Goal: Task Accomplishment & Management: Use online tool/utility

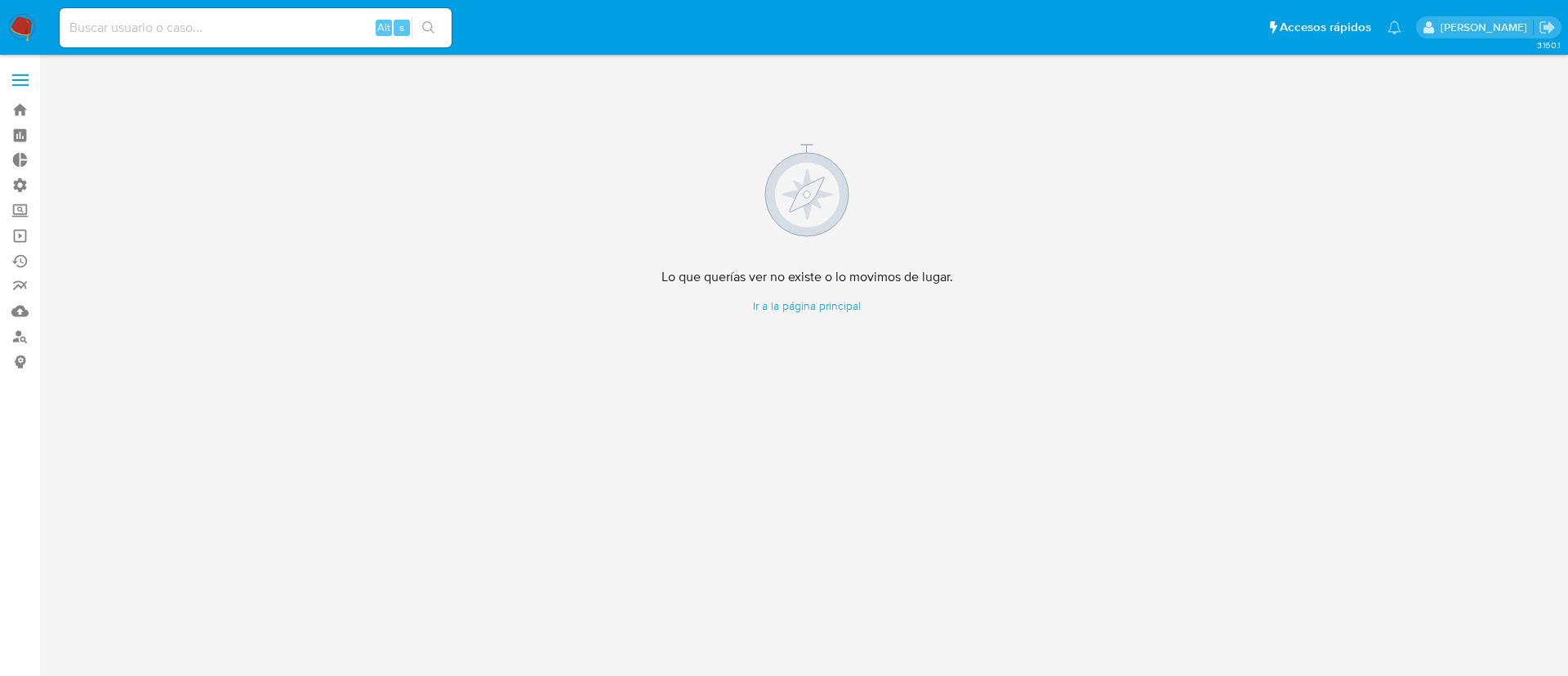
click at [279, 26] on input at bounding box center [255, 28] width 392 height 21
paste input "1898443913"
type input "1898443913"
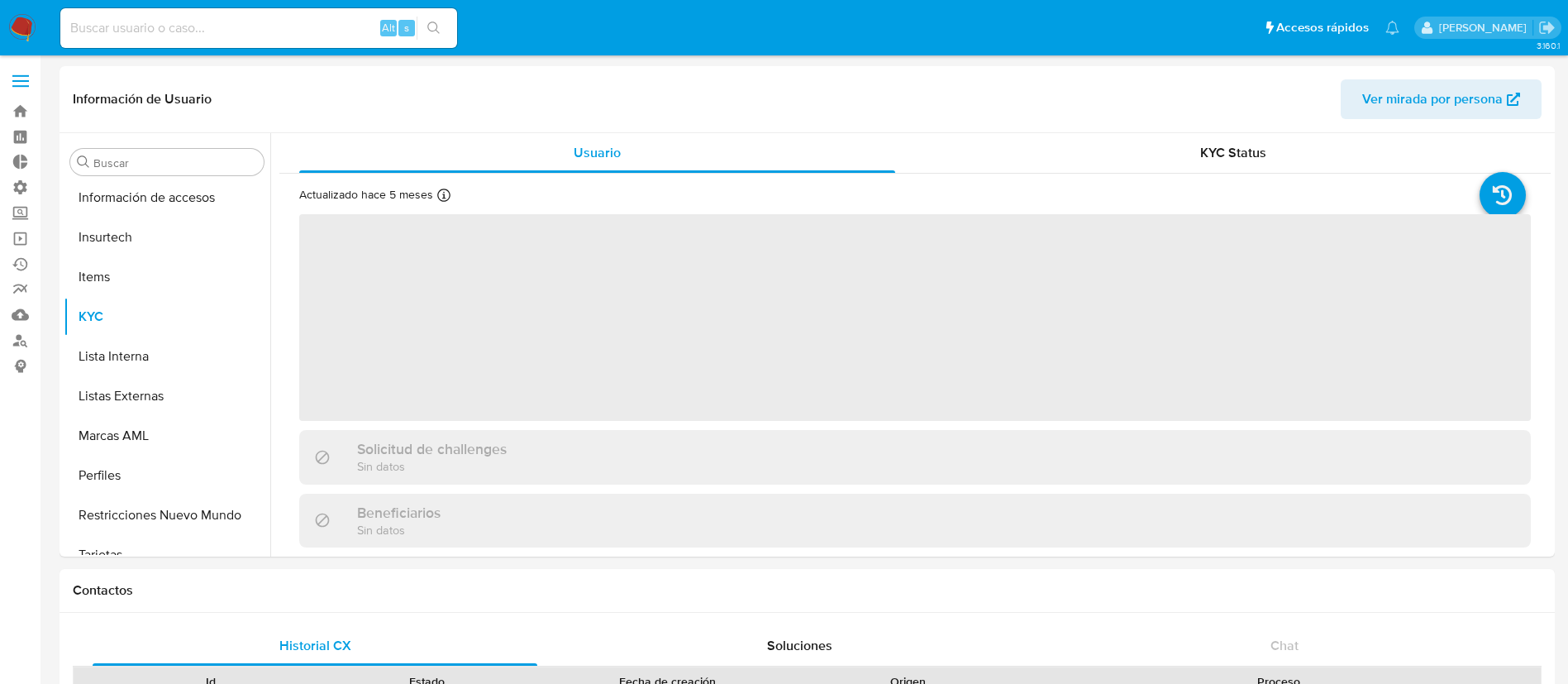
scroll to position [778, 0]
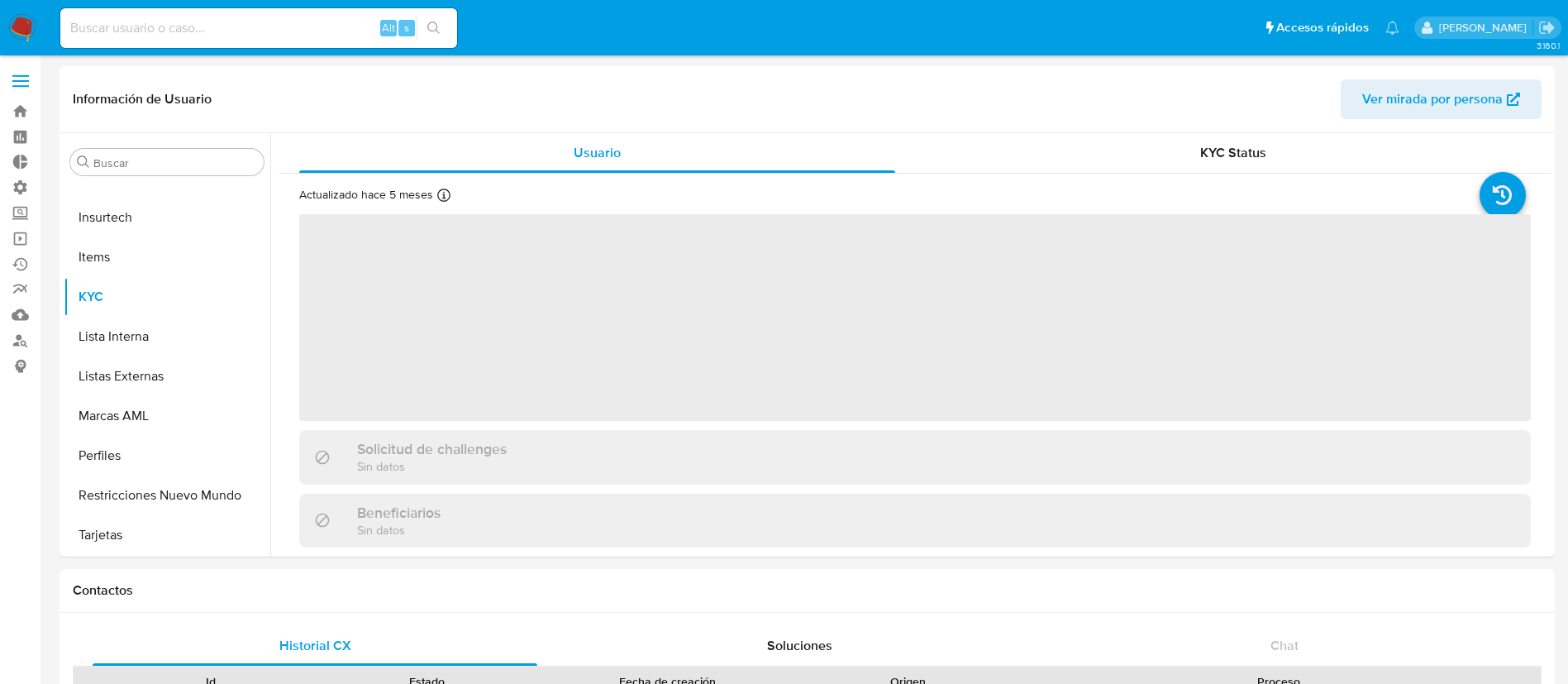
select select "10"
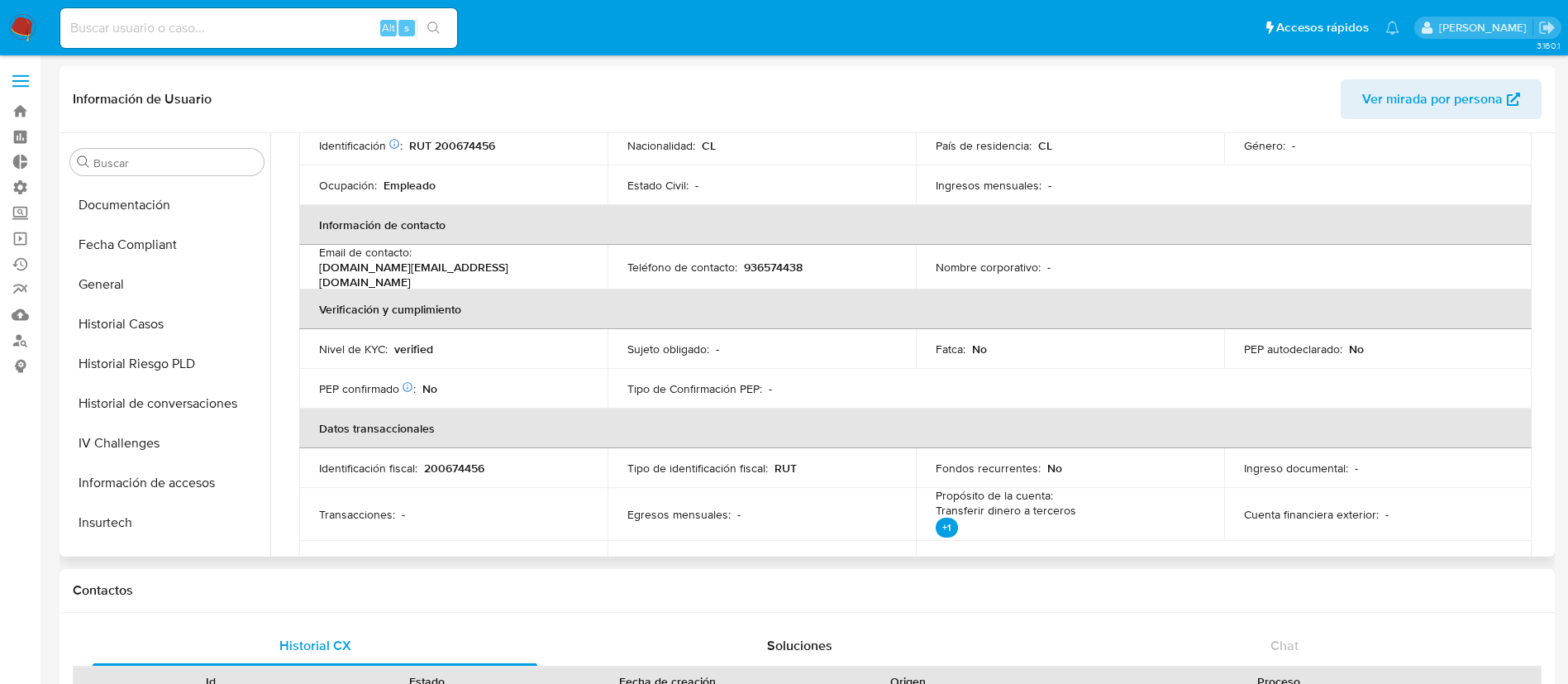
scroll to position [0, 0]
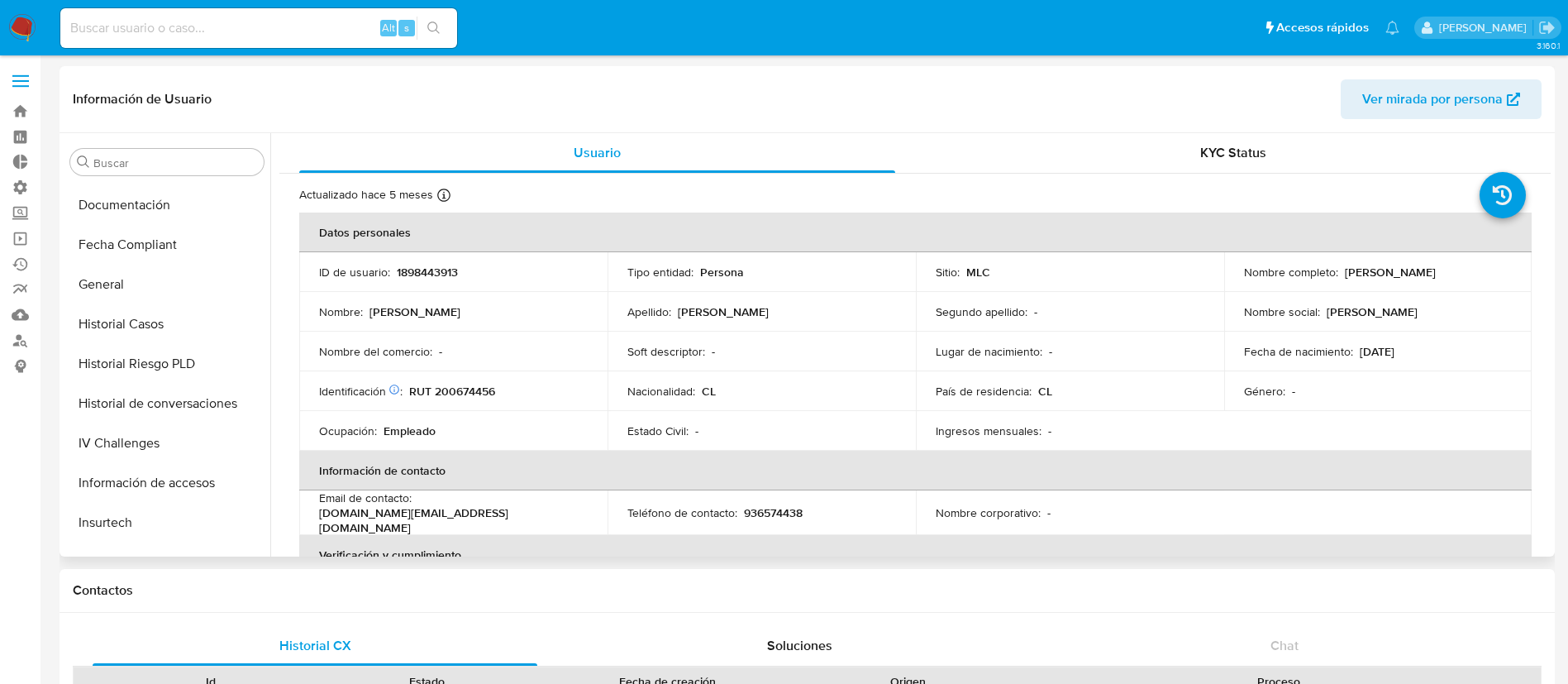
click at [1207, 119] on header "Información de Usuario Ver mirada por persona" at bounding box center [807, 99] width 1469 height 40
click at [1225, 162] on div "KYC Status" at bounding box center [1233, 152] width 596 height 40
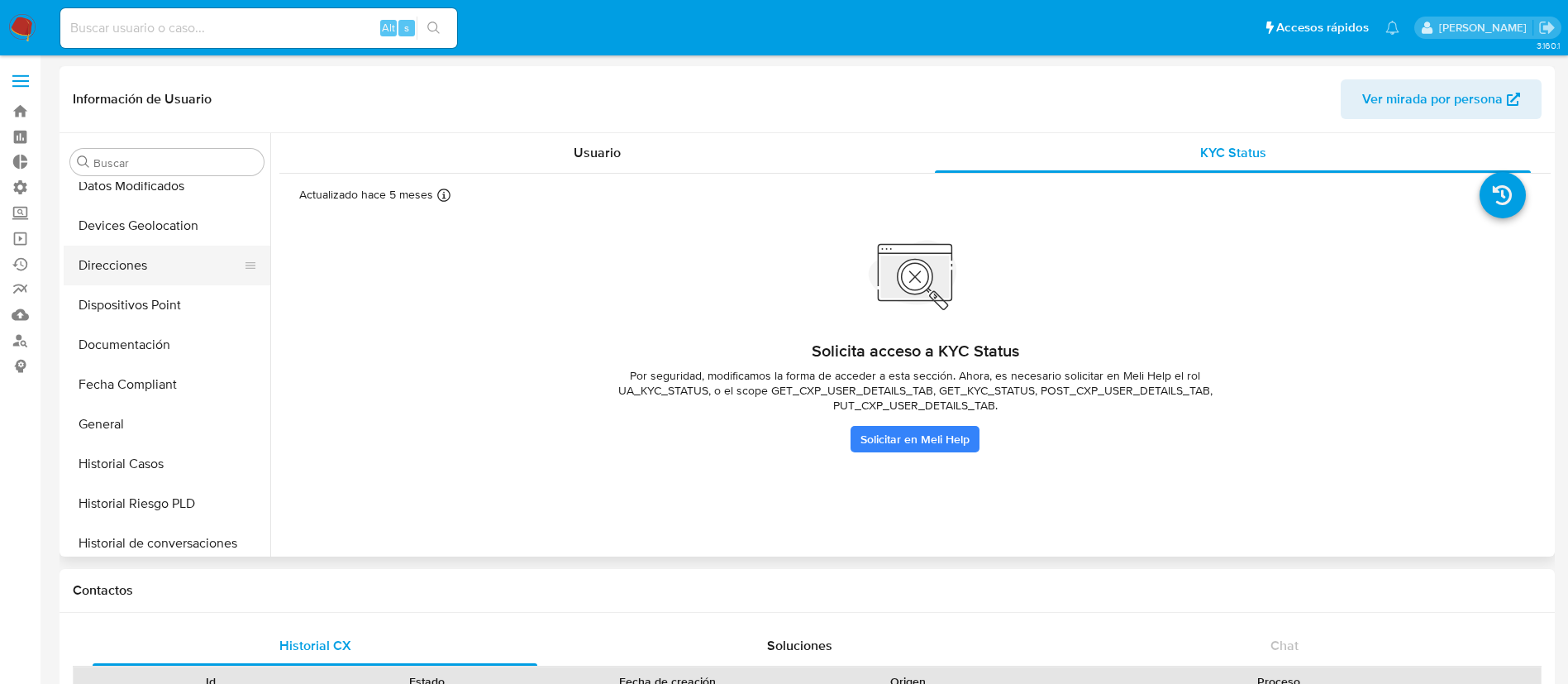
scroll to position [332, 0]
click at [125, 340] on button "Documentación" at bounding box center [160, 346] width 193 height 40
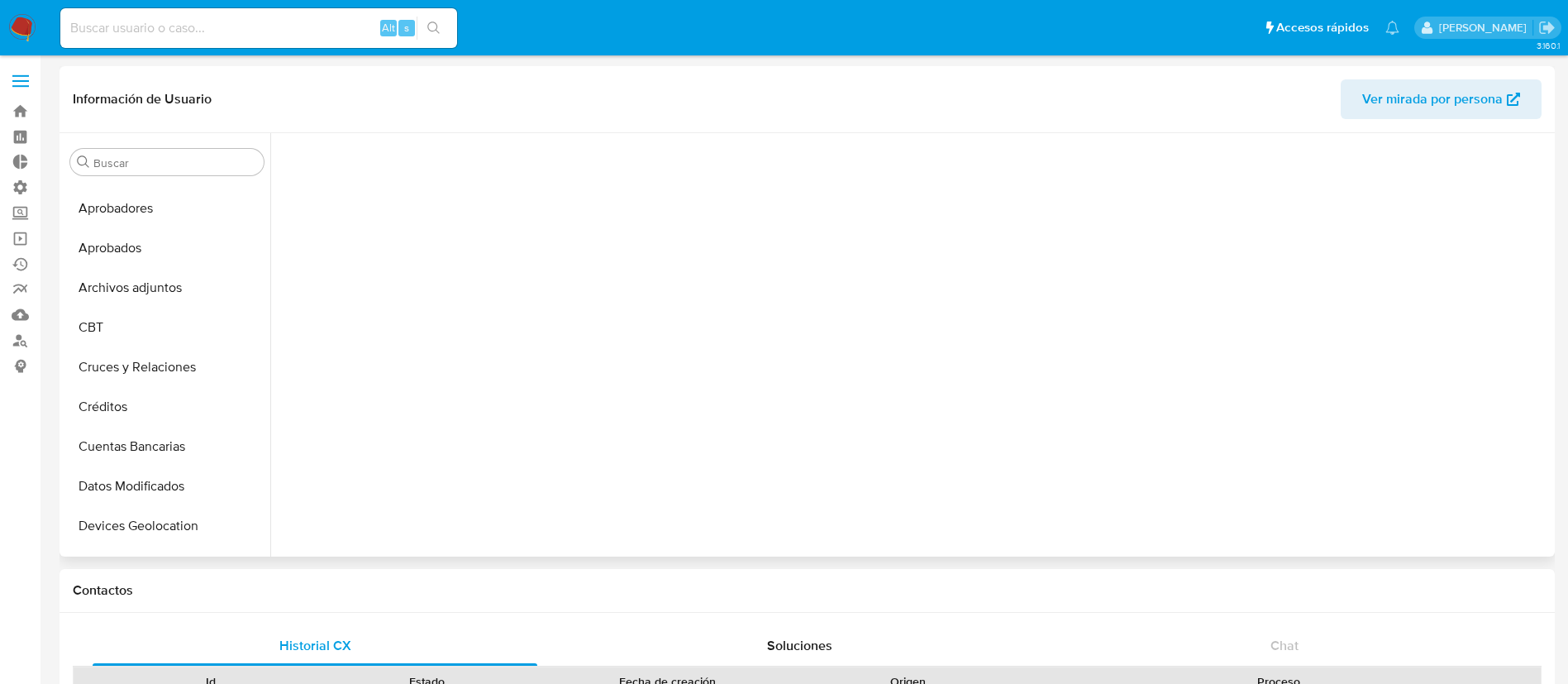
scroll to position [0, 0]
click at [280, 30] on input at bounding box center [258, 28] width 397 height 21
paste input "2jLHYoJ7jphQufzbMhfYg95K"
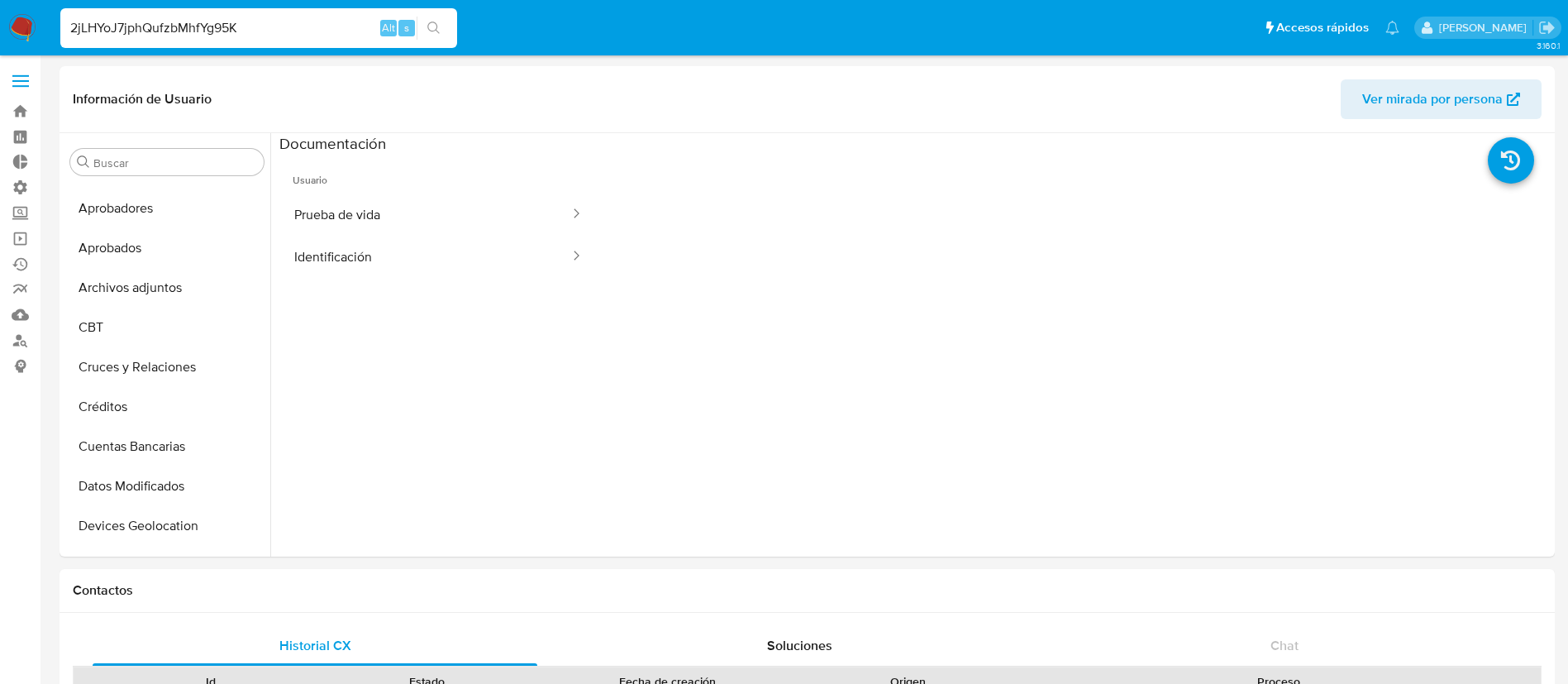
type input "2jLHYoJ7jphQufzbMhfYg95K"
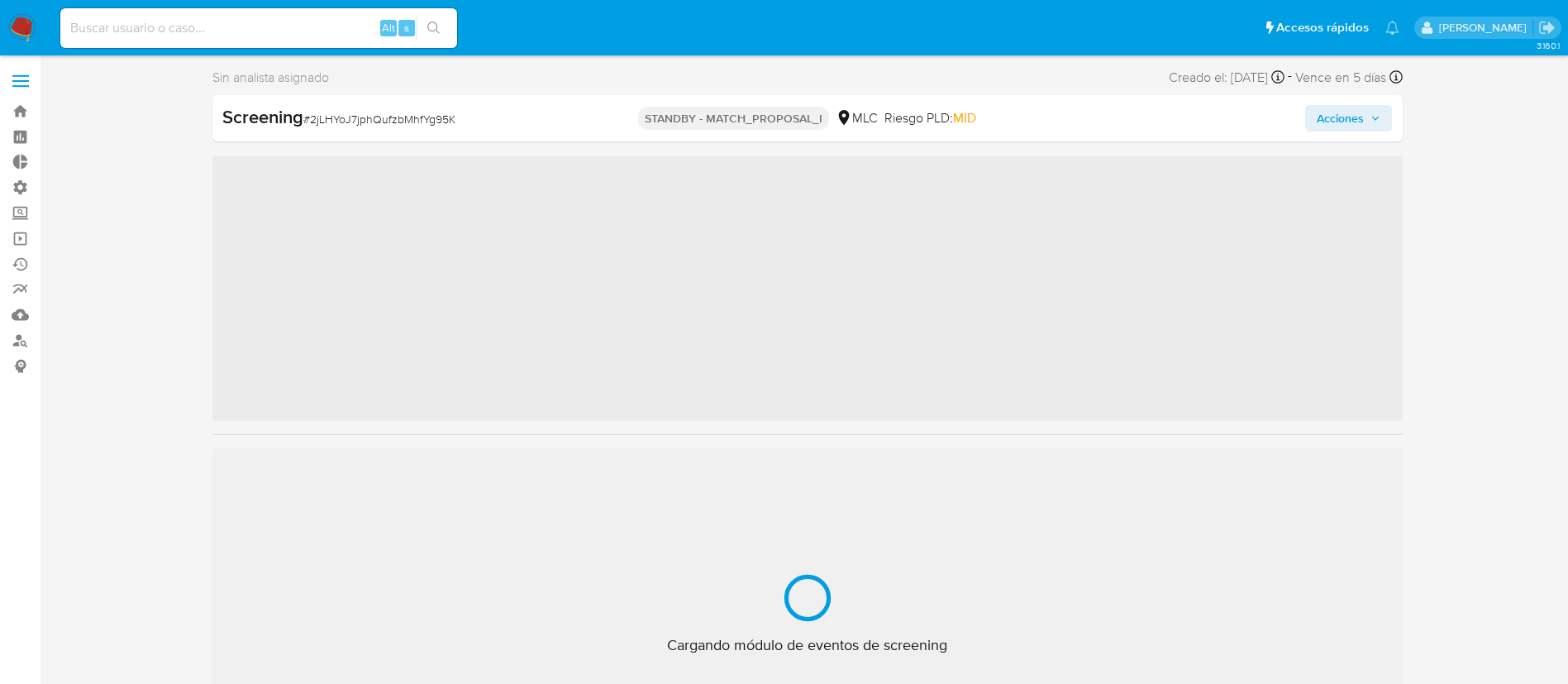
scroll to position [778, 0]
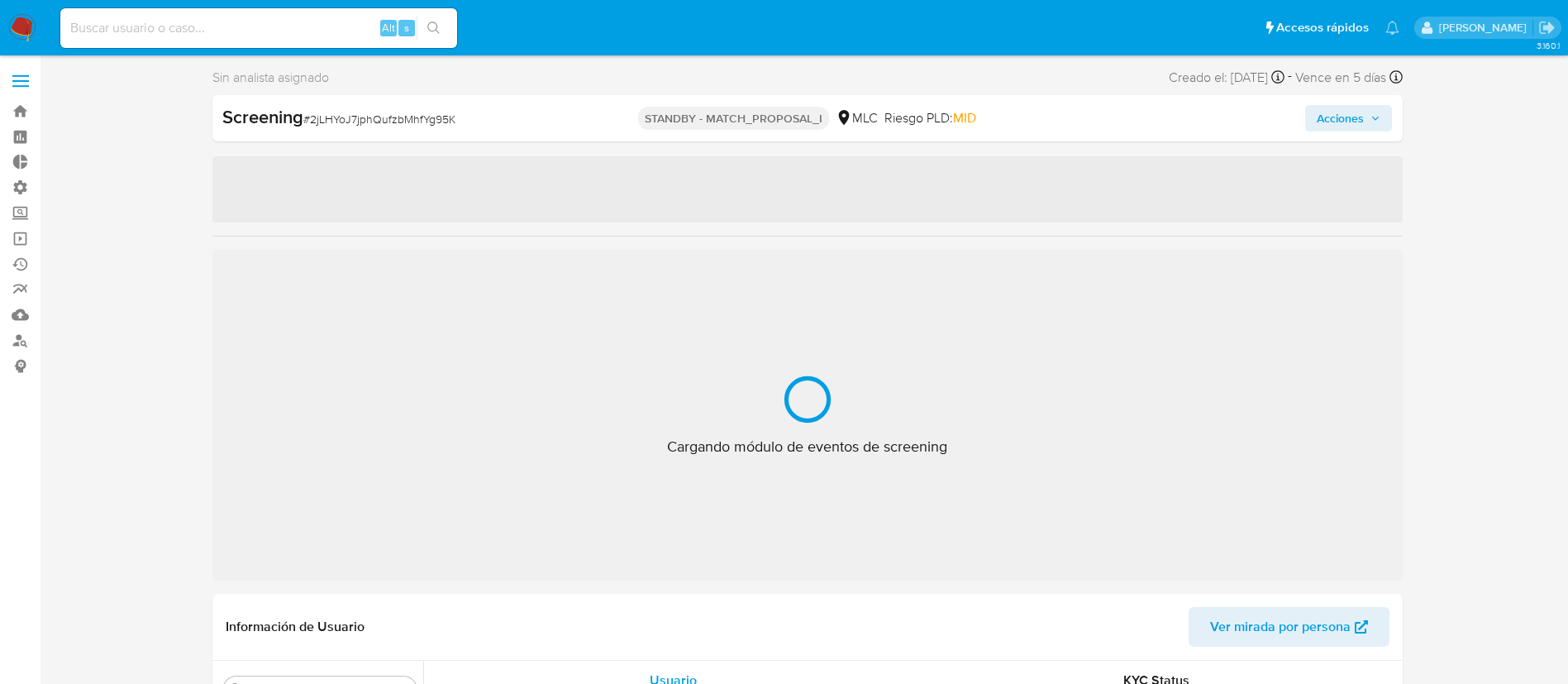
select select "10"
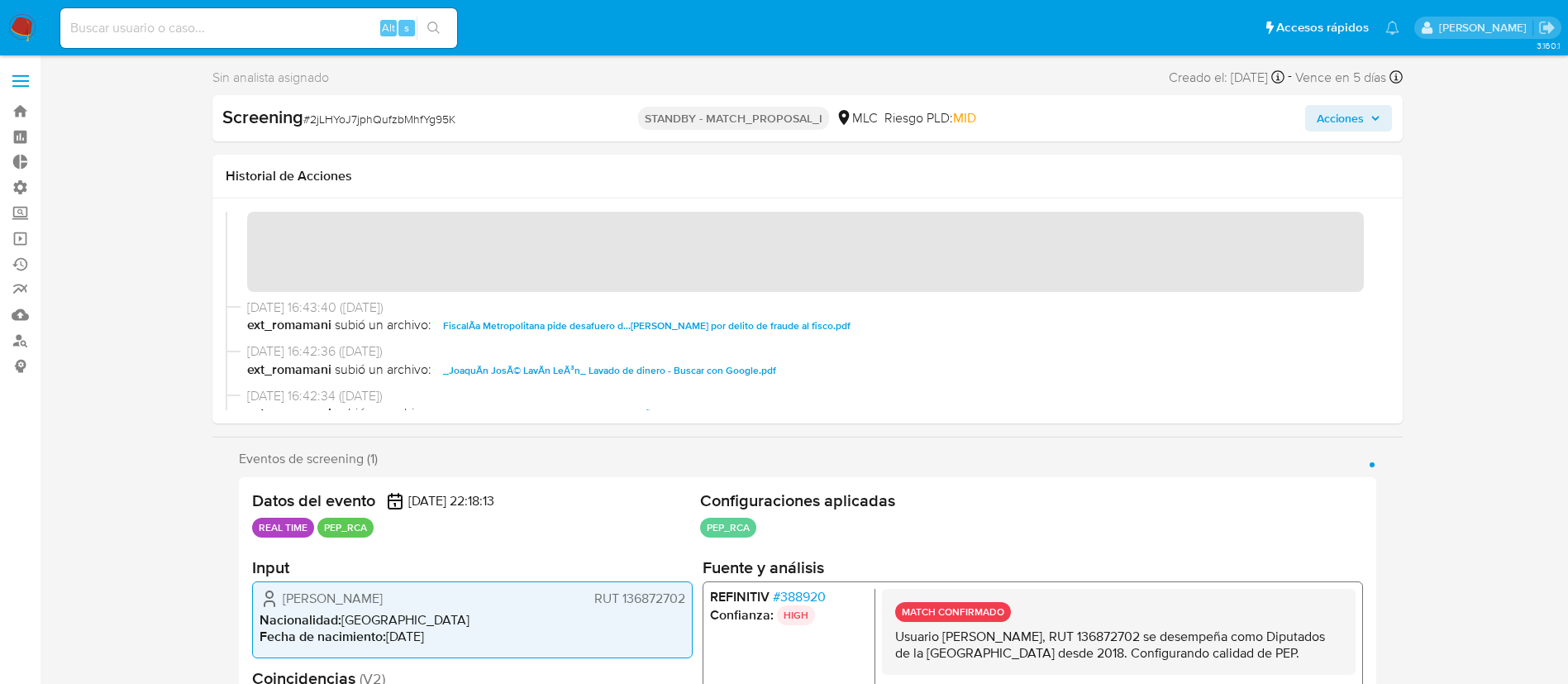
scroll to position [40, 0]
click at [20, 119] on link "Bandeja" at bounding box center [98, 111] width 196 height 25
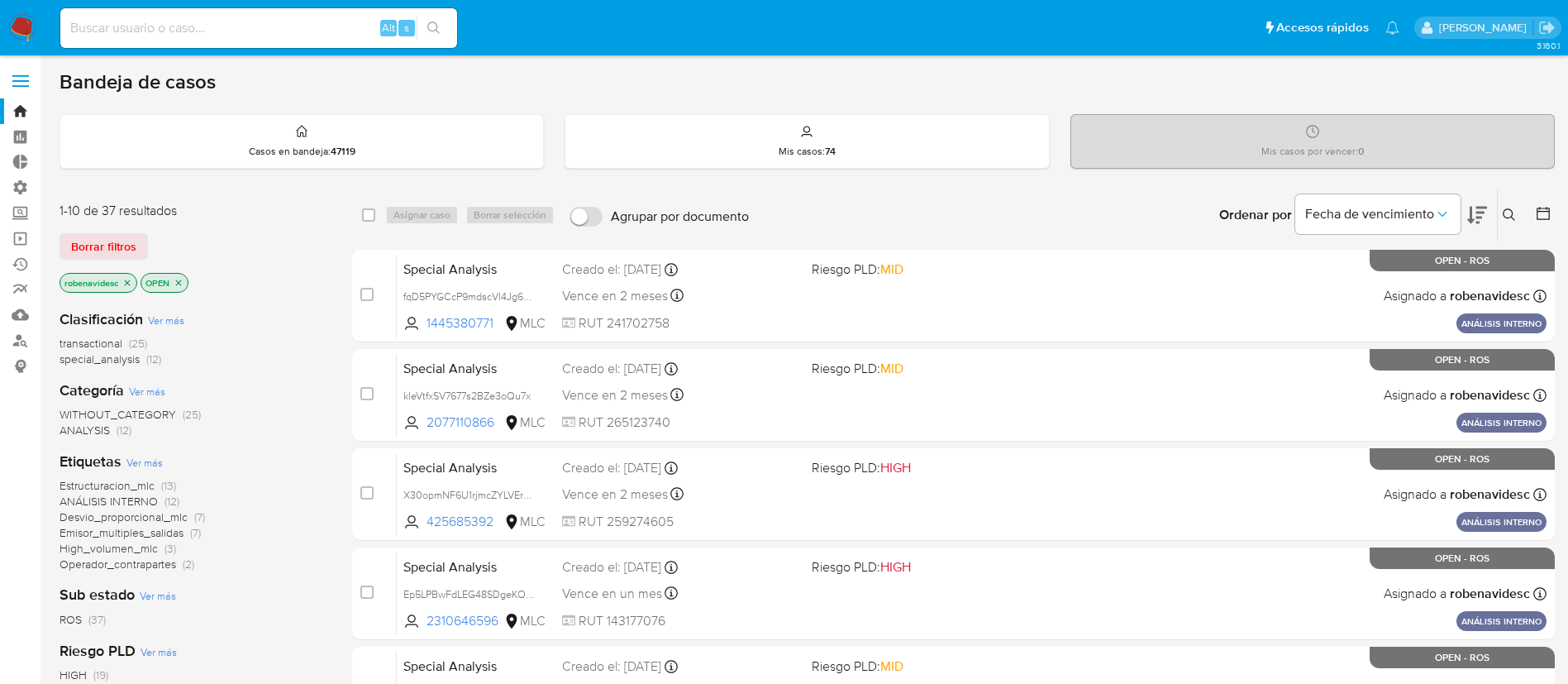
click at [1505, 212] on icon at bounding box center [1510, 215] width 14 height 14
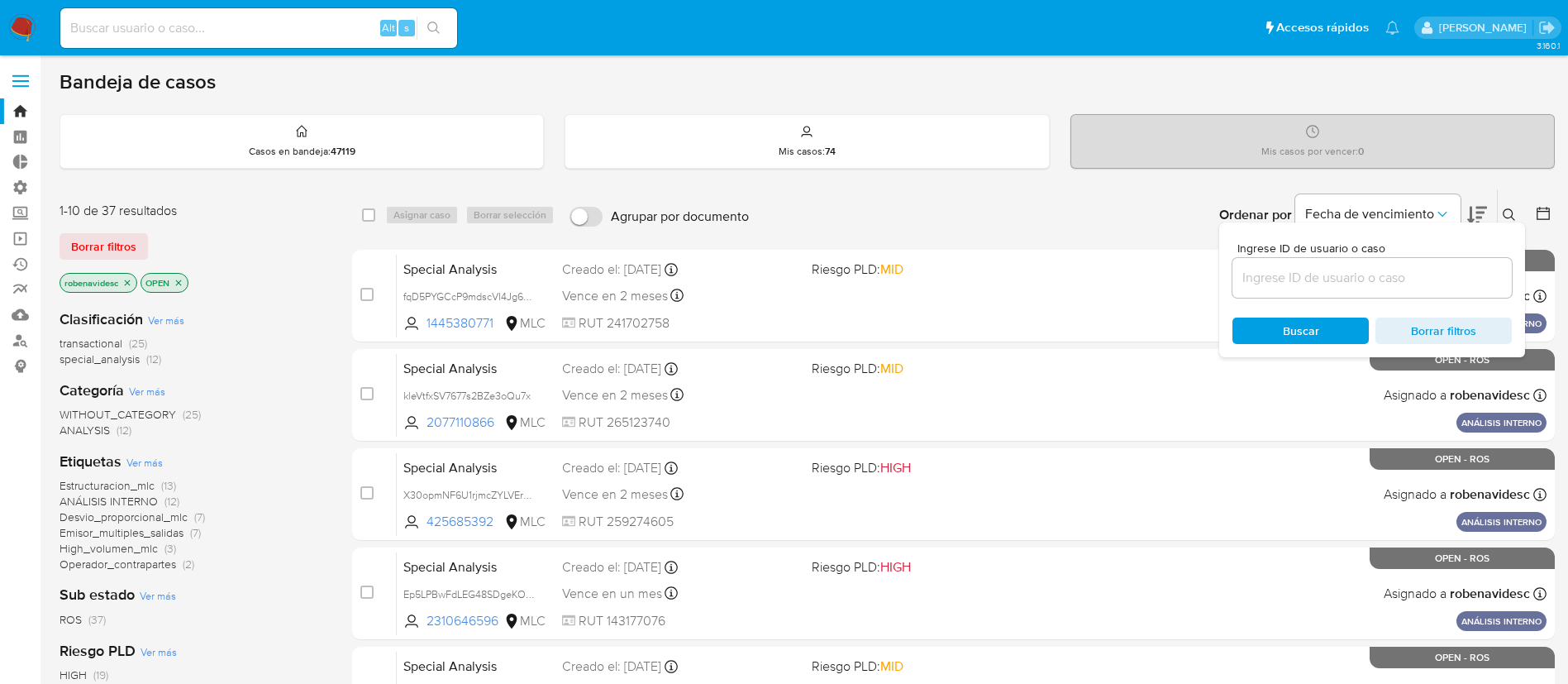
click at [1328, 278] on input at bounding box center [1372, 277] width 279 height 21
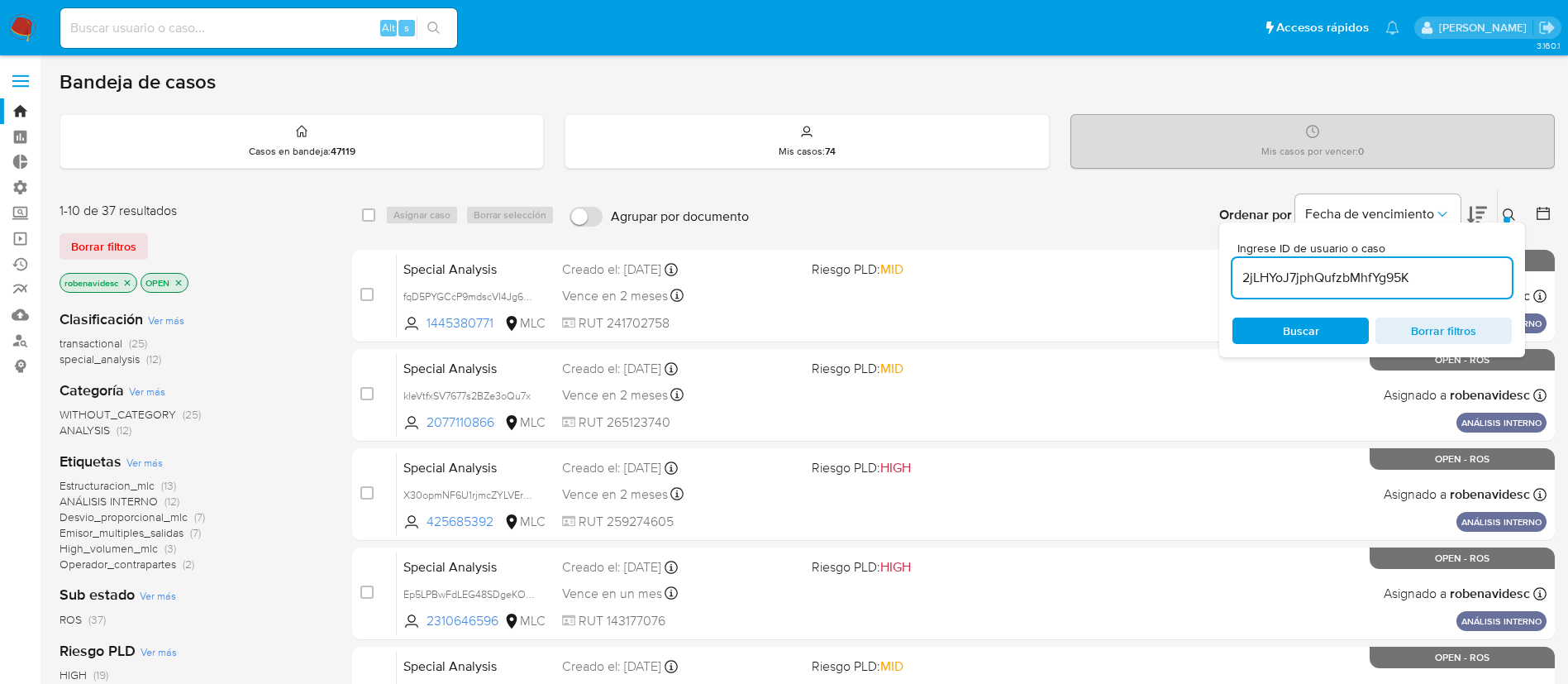
type input "2jLHYoJ7jphQufzbMhfYg95K"
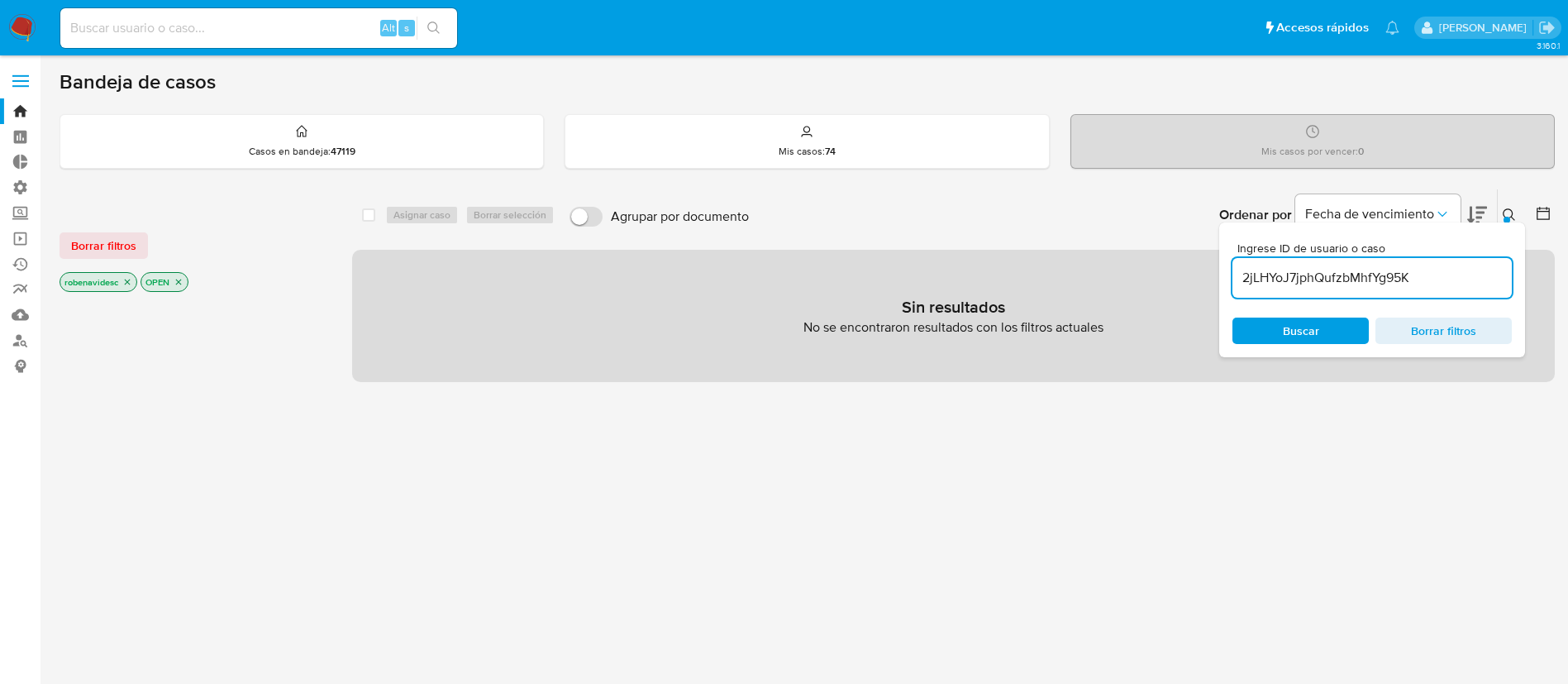
click at [1239, 289] on div "2jLHYoJ7jphQufzbMhfYg95K" at bounding box center [1372, 278] width 279 height 40
click at [1250, 270] on input "2jLHYoJ7jphQufzbMhfYg95K" at bounding box center [1372, 277] width 279 height 21
click at [1459, 263] on div "2jLHYoJ7jphQufzbMhfYg95K" at bounding box center [1372, 278] width 279 height 40
click at [1458, 275] on input "2jLHYoJ7jphQufzbMhfYg95K" at bounding box center [1372, 277] width 279 height 21
click at [125, 286] on icon "close-filter" at bounding box center [128, 282] width 10 height 10
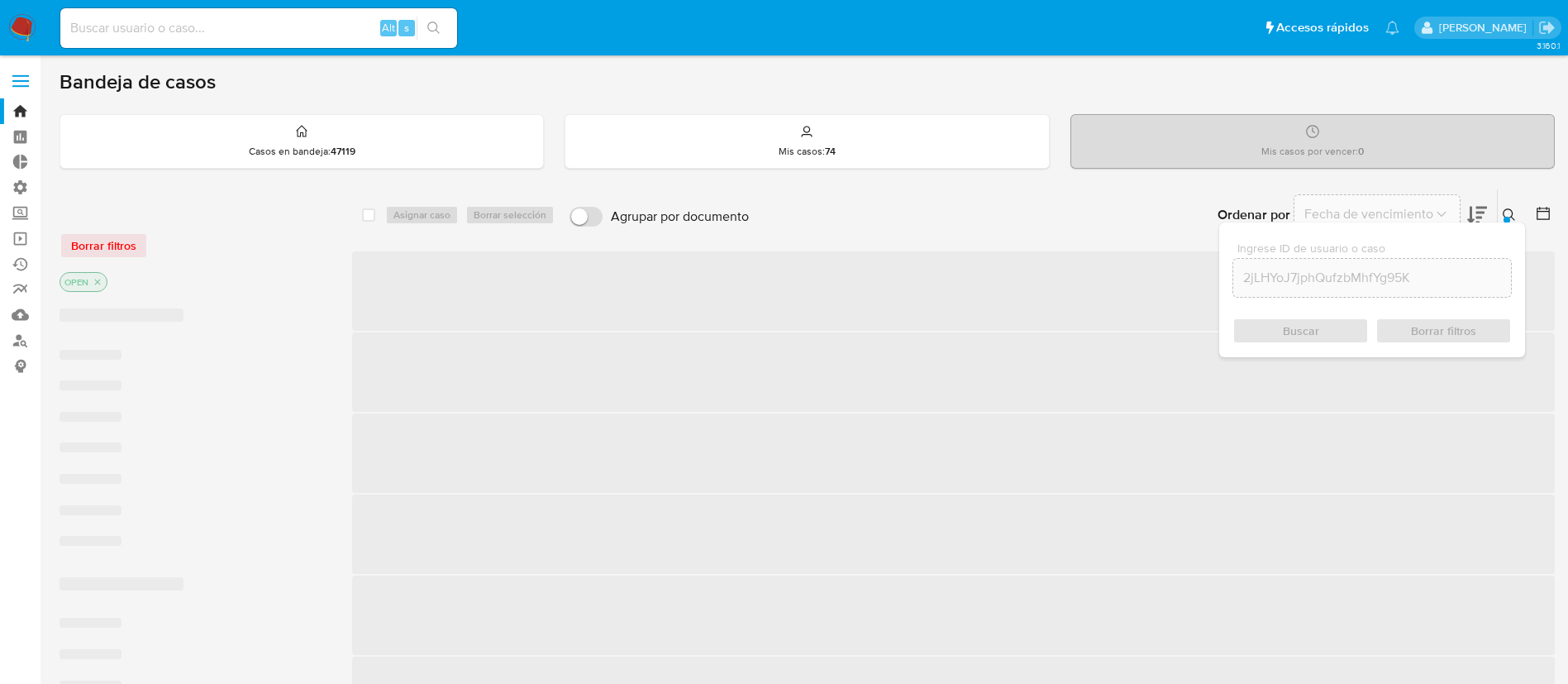
click at [125, 286] on div "OPEN" at bounding box center [191, 283] width 264 height 23
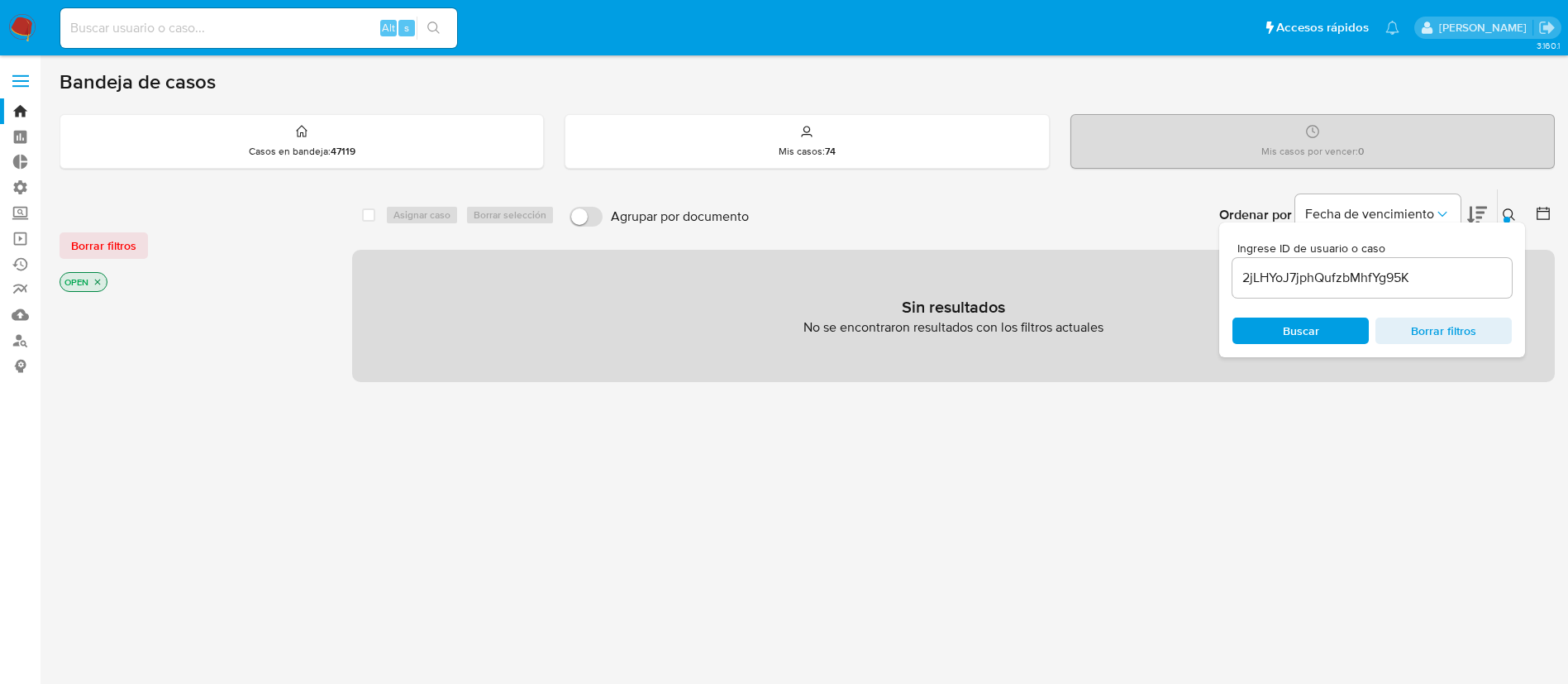
click at [103, 283] on p "OPEN" at bounding box center [83, 281] width 47 height 18
click at [96, 282] on icon "close-filter" at bounding box center [97, 282] width 10 height 10
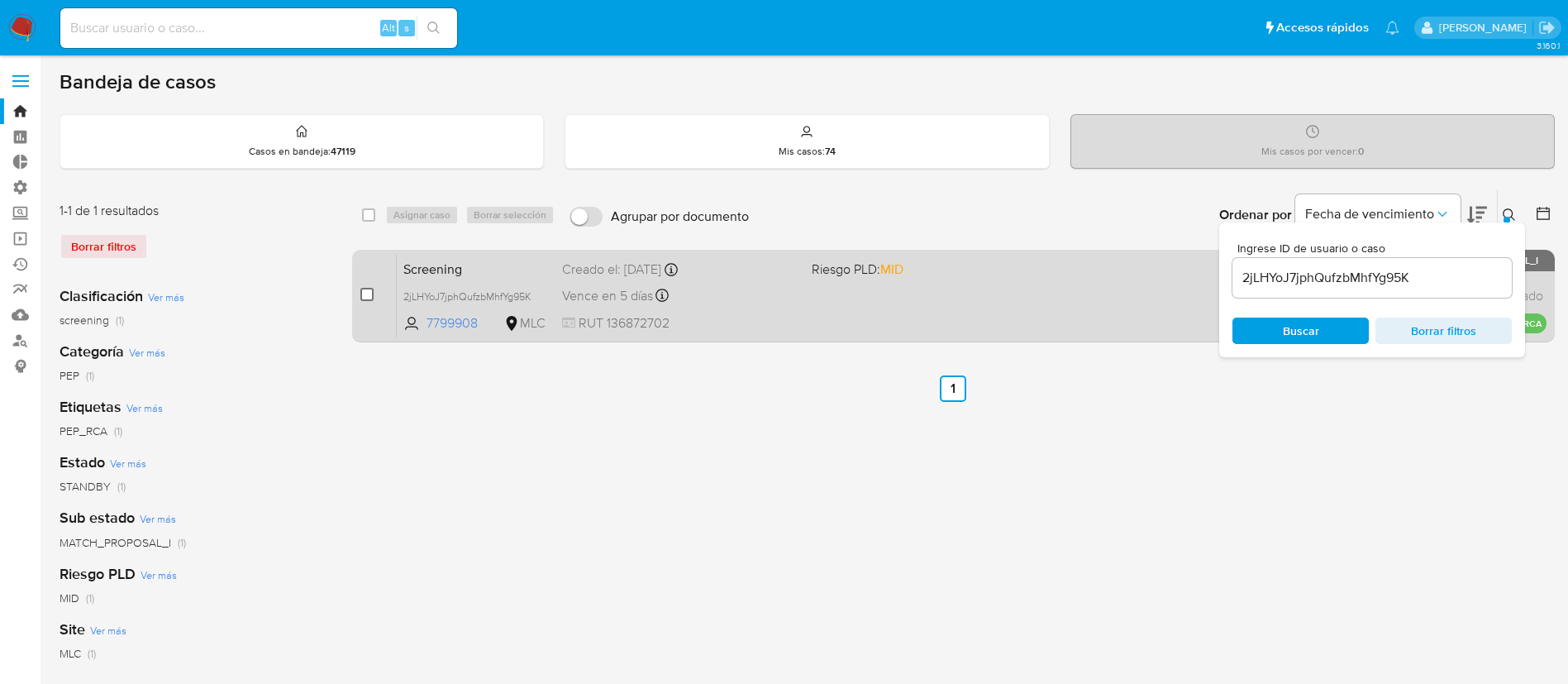
click at [362, 296] on input "checkbox" at bounding box center [367, 295] width 14 height 14
checkbox input "true"
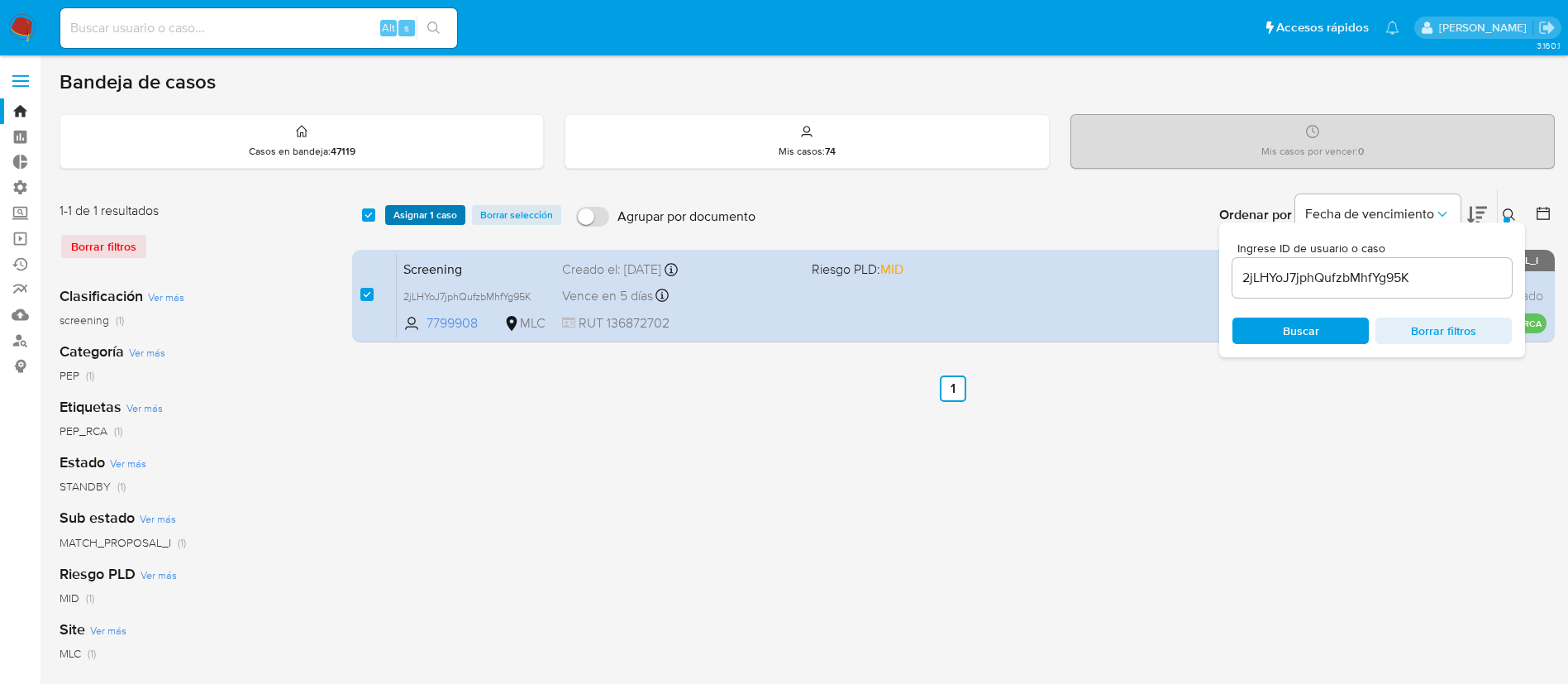
click at [416, 220] on span "Asignar 1 caso" at bounding box center [425, 215] width 63 height 17
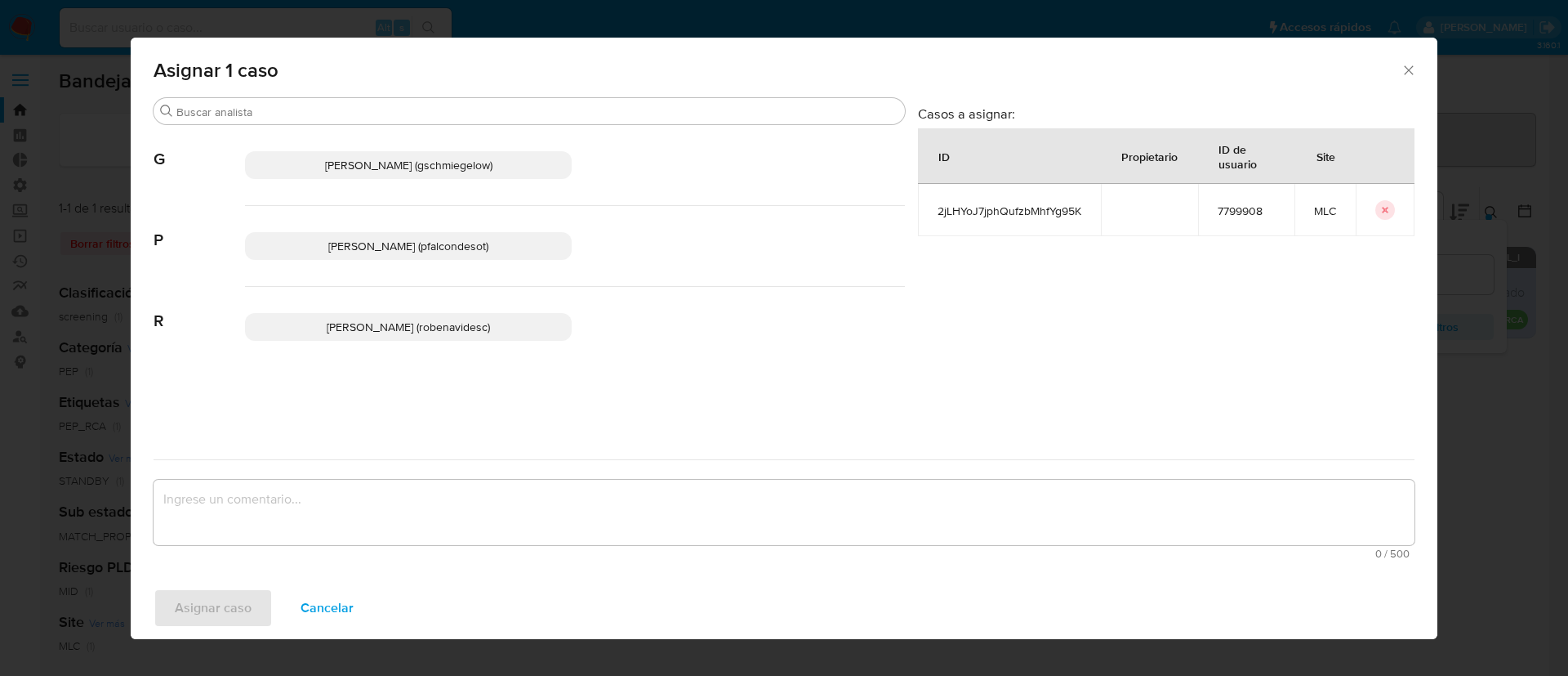
click at [405, 335] on p "Rocio Daniela Benavides Catalan (robenavidesc)" at bounding box center [408, 326] width 327 height 28
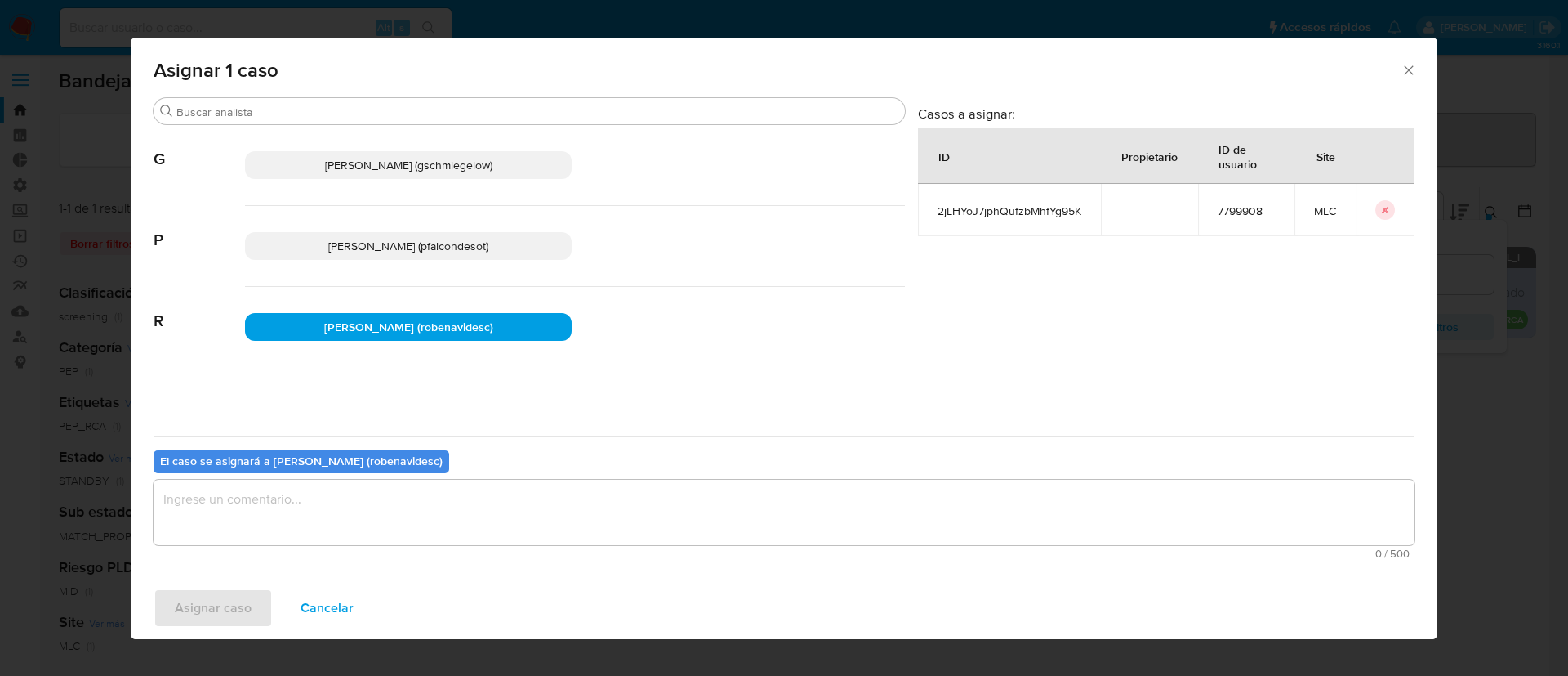
click at [375, 509] on textarea "assign-modal" at bounding box center [784, 512] width 1261 height 65
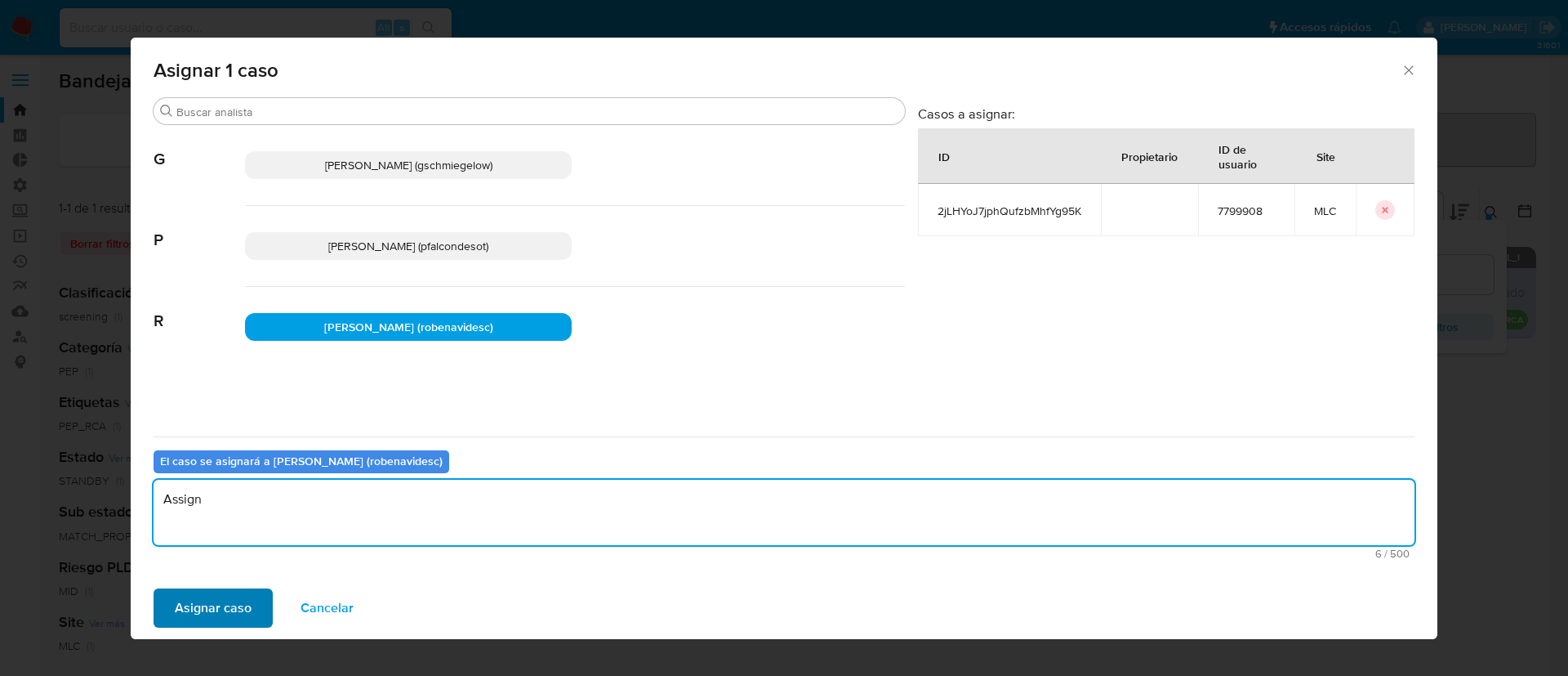
type textarea "Assign"
click at [258, 591] on button "Asignar caso" at bounding box center [213, 607] width 120 height 39
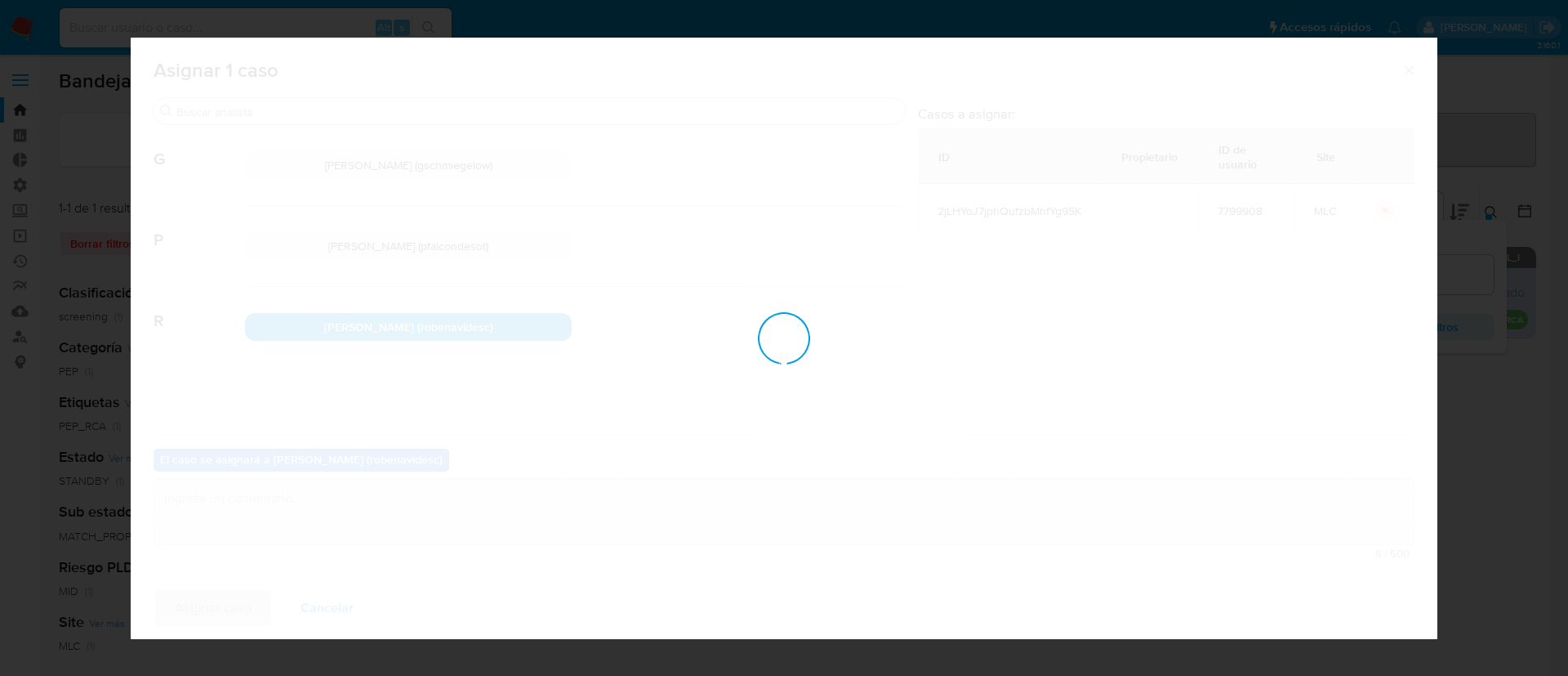
checkbox input "false"
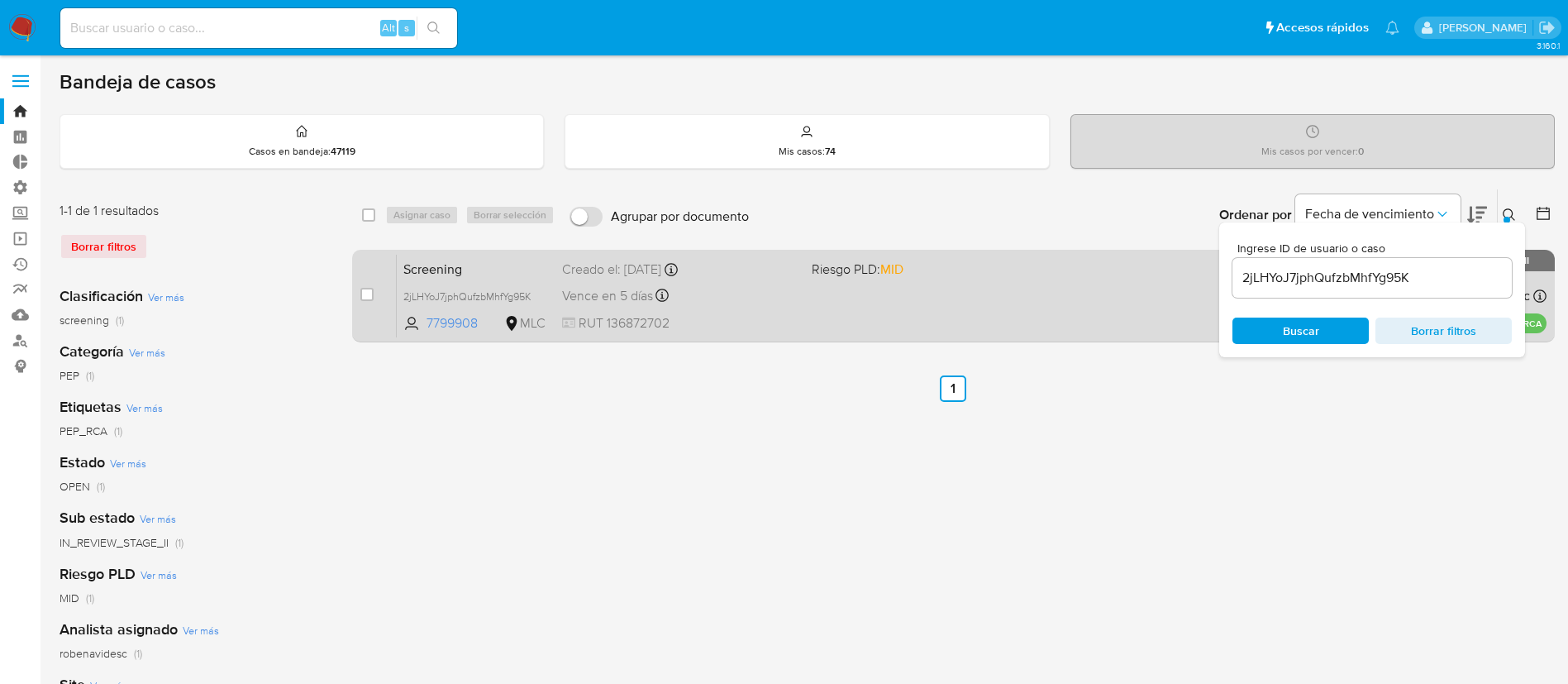
click at [446, 273] on span "Screening" at bounding box center [477, 268] width 146 height 21
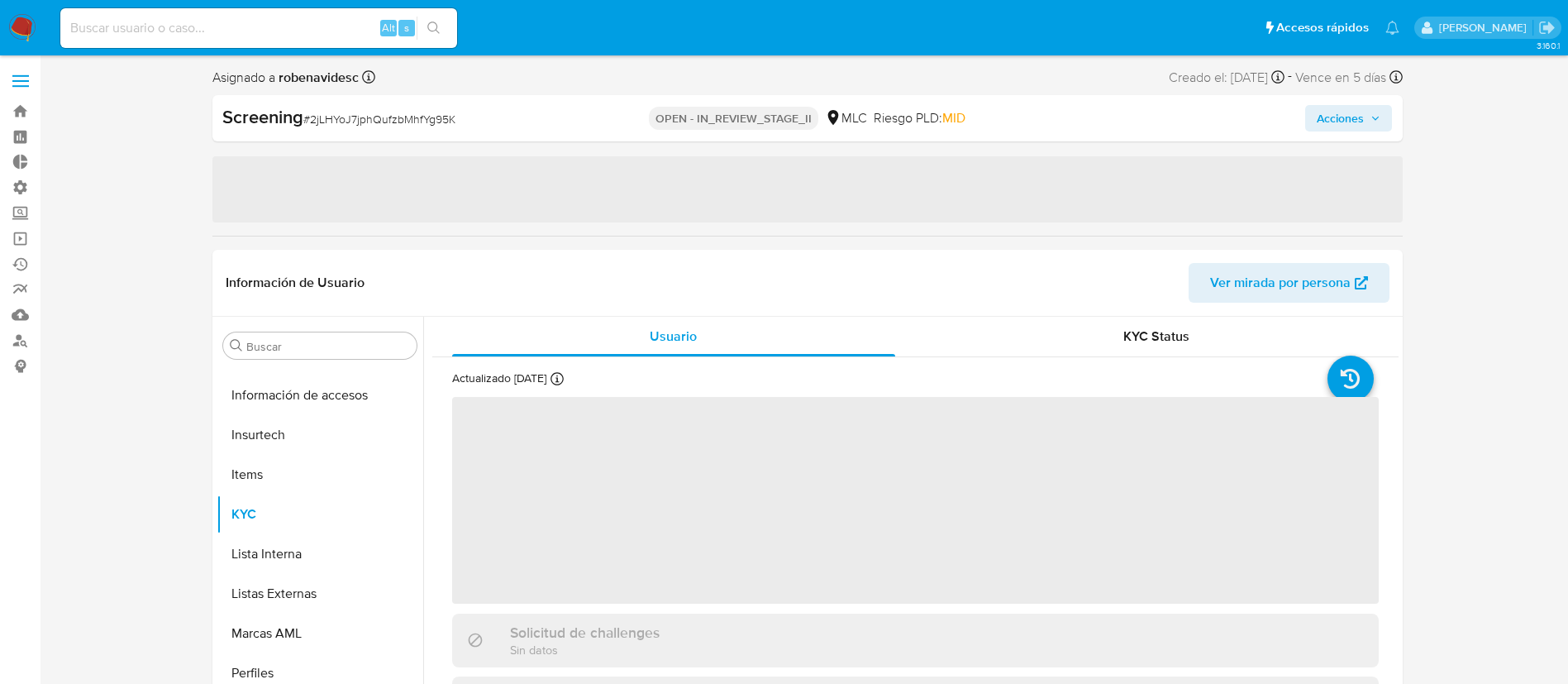
scroll to position [778, 0]
select select "10"
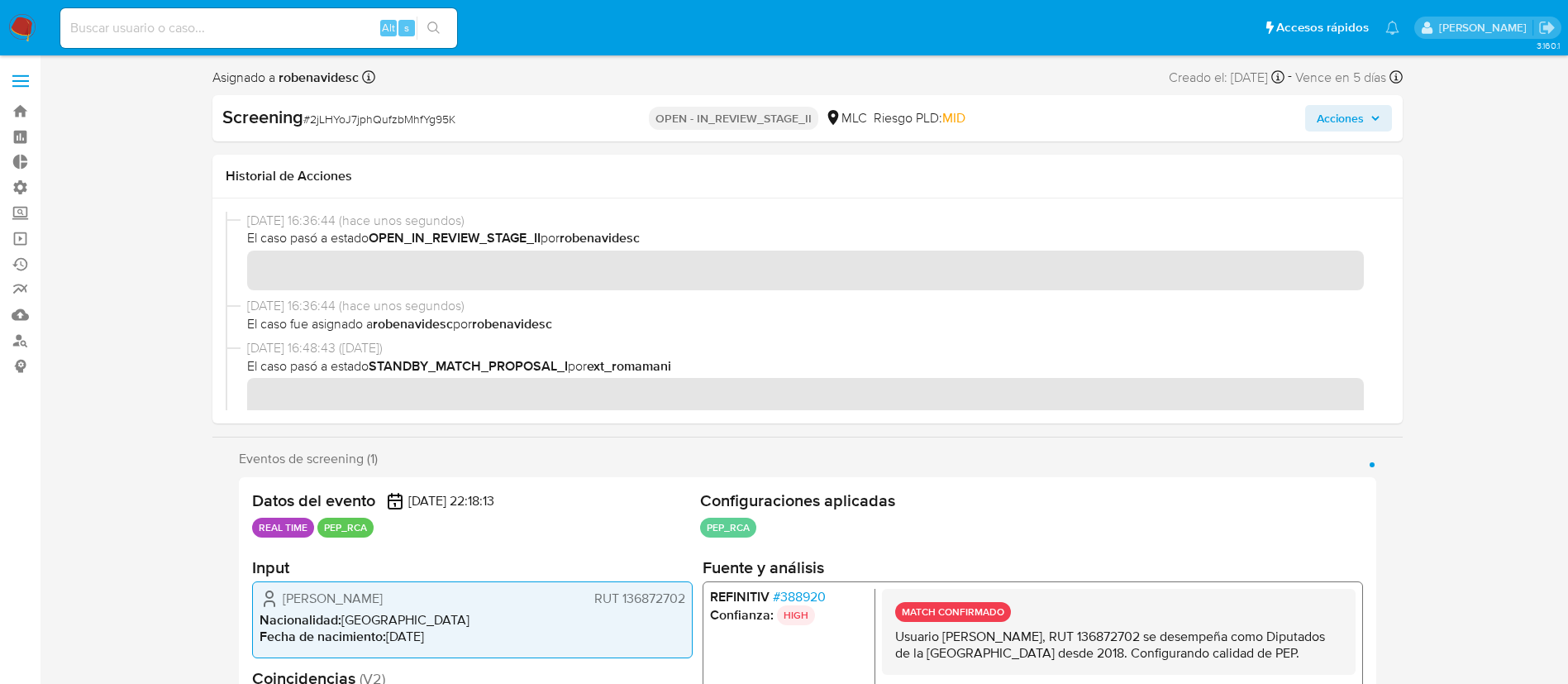
click at [978, 298] on span "23/09/2025 16:36:44 (hace unos segundos)" at bounding box center [815, 306] width 1136 height 18
click at [1344, 115] on span "Acciones" at bounding box center [1341, 118] width 47 height 26
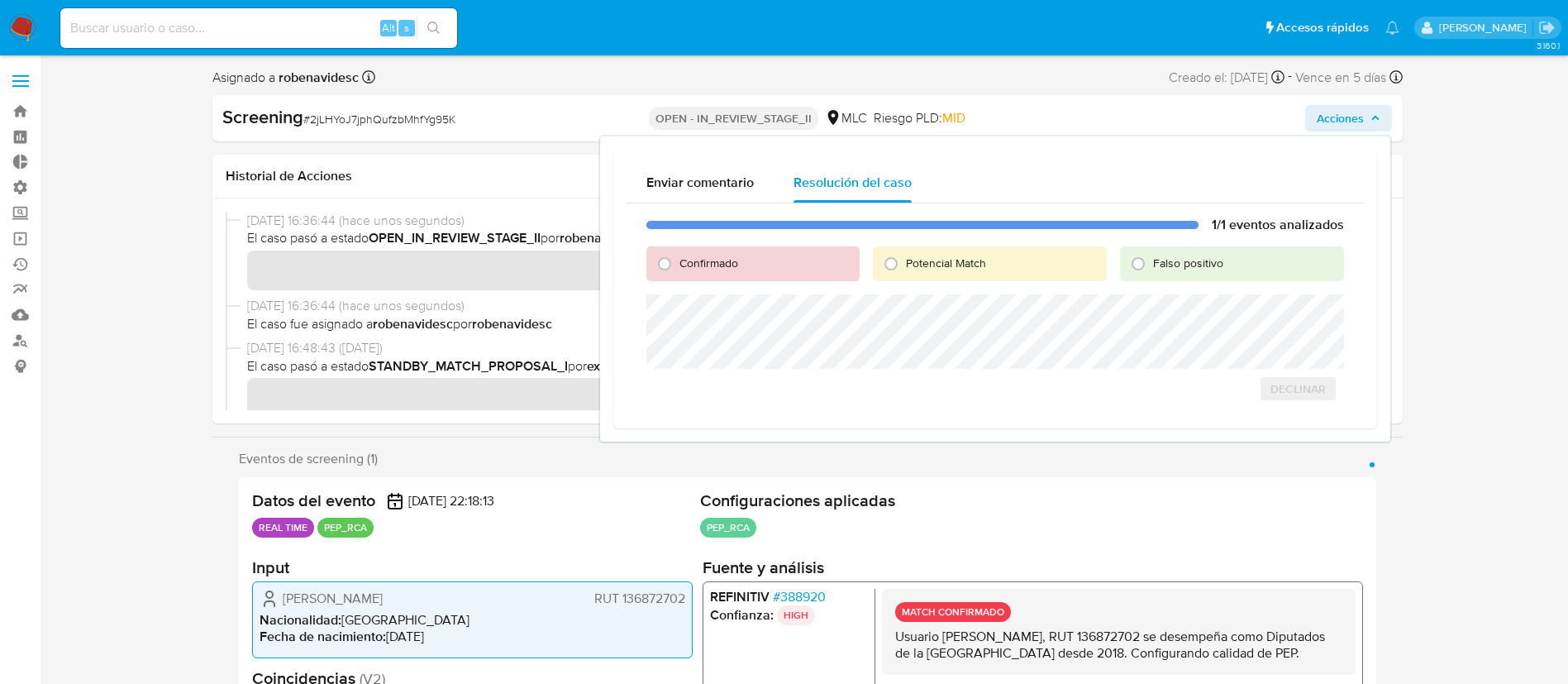
click at [687, 259] on span "Confirmado" at bounding box center [709, 263] width 58 height 17
click at [678, 259] on input "Confirmado" at bounding box center [664, 263] width 26 height 26
radio input "true"
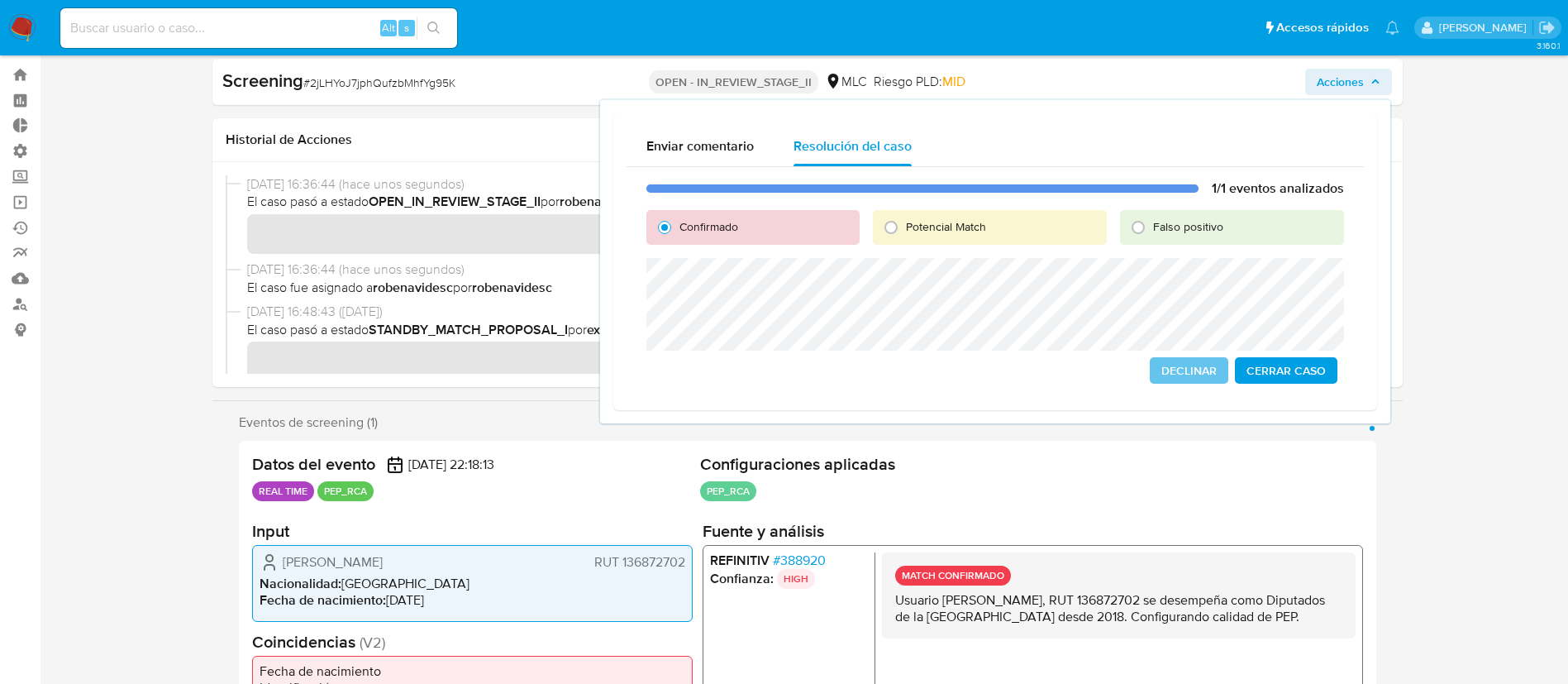
scroll to position [37, 0]
drag, startPoint x: 944, startPoint y: 602, endPoint x: 1085, endPoint y: 593, distance: 141.3
click at [1085, 593] on p "Usuario [PERSON_NAME], RUT 136872702 se desempeña como Diputados de la [GEOGRAP…" at bounding box center [1118, 607] width 447 height 33
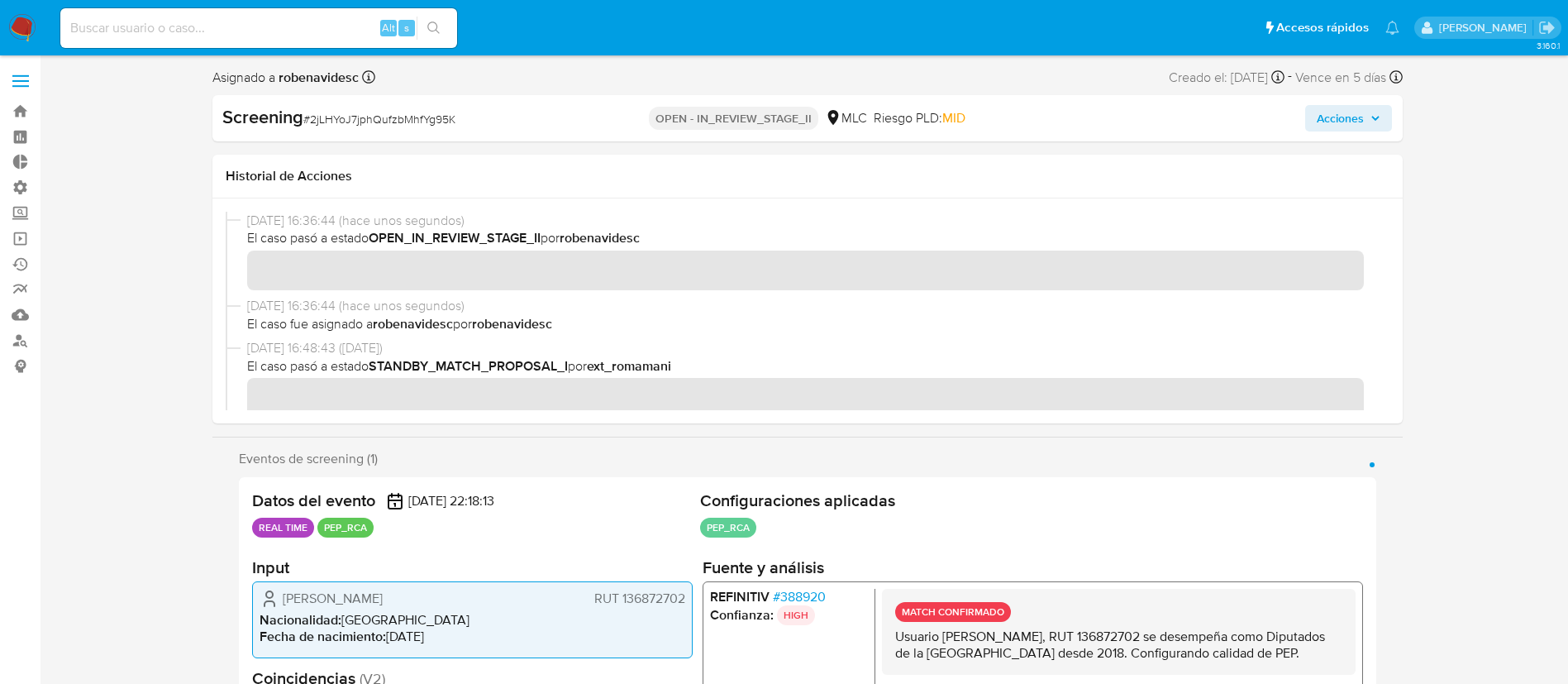
click at [1350, 122] on span "Acciones" at bounding box center [1341, 118] width 47 height 26
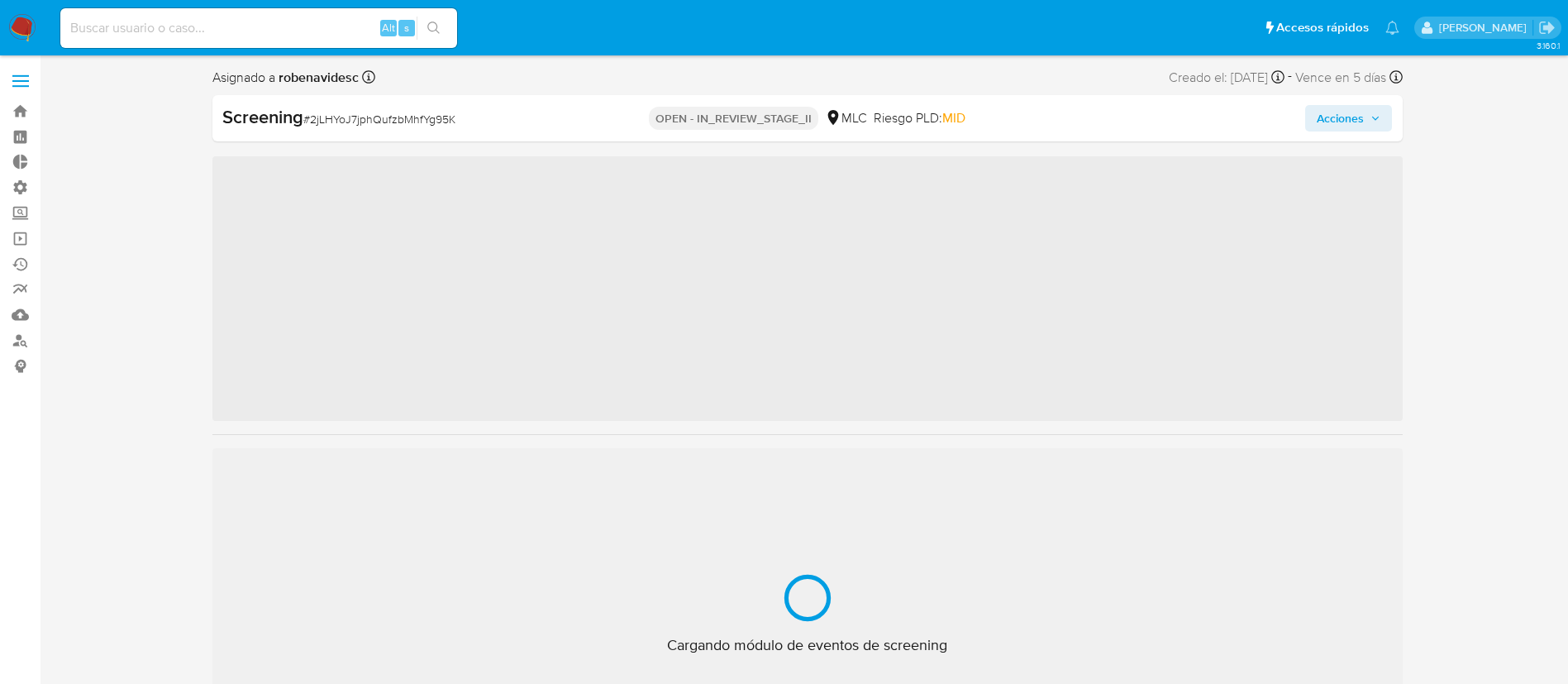
scroll to position [778, 0]
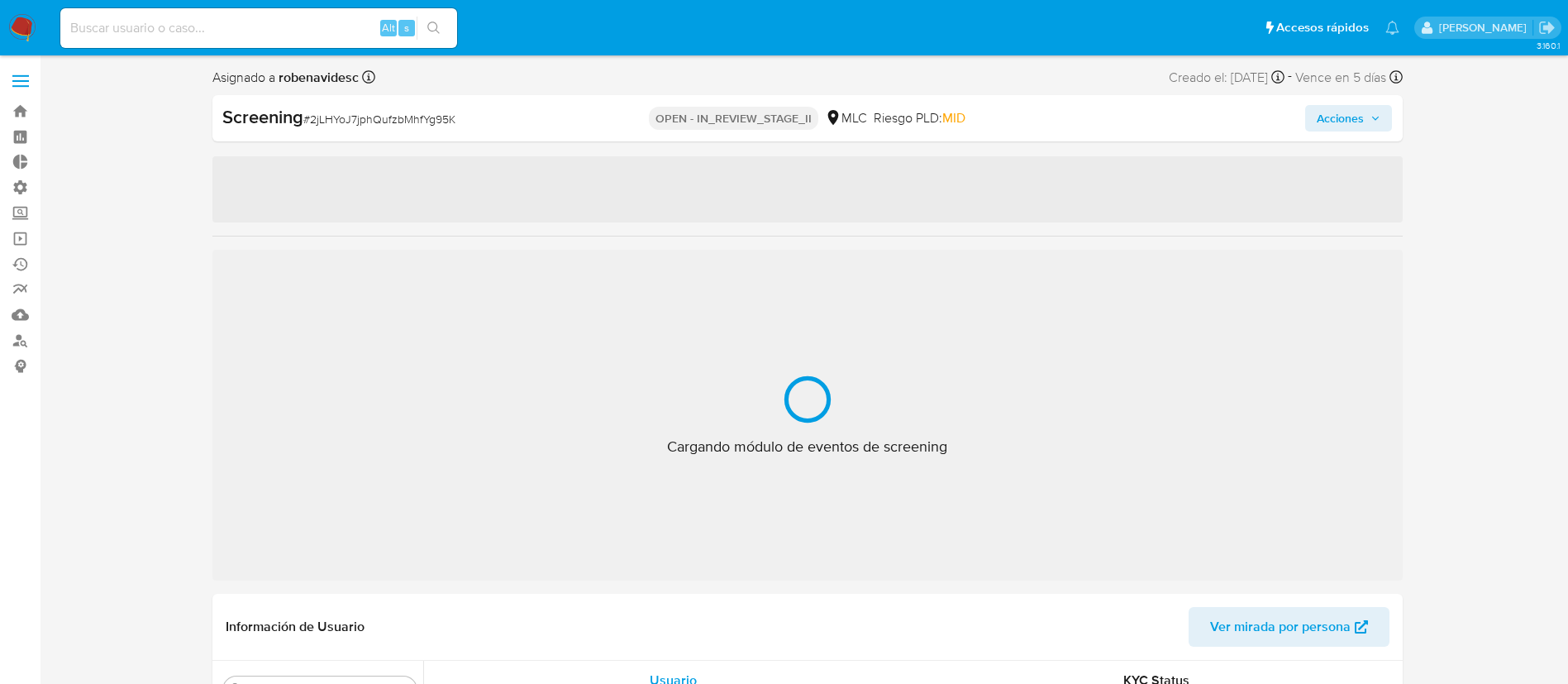
select select "10"
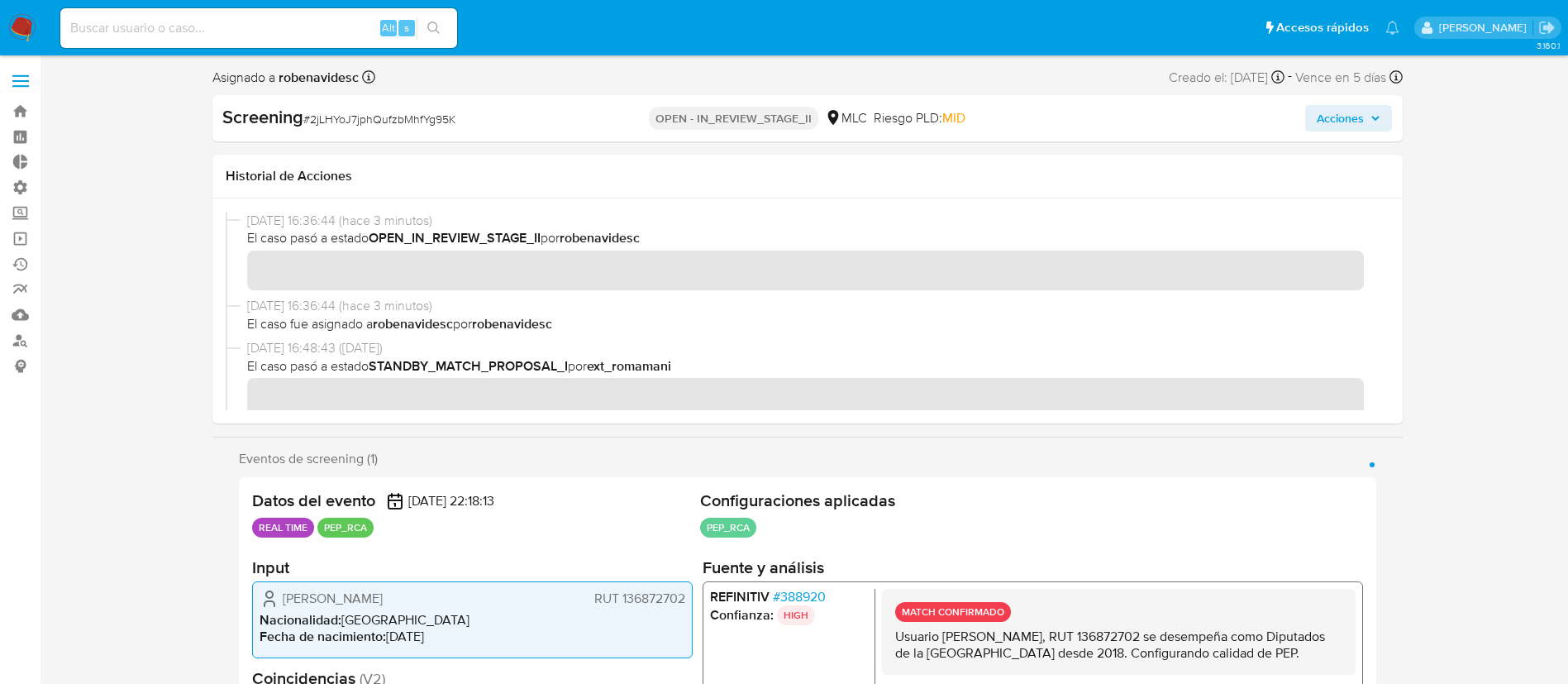
click at [1368, 117] on span "Acciones" at bounding box center [1349, 118] width 63 height 23
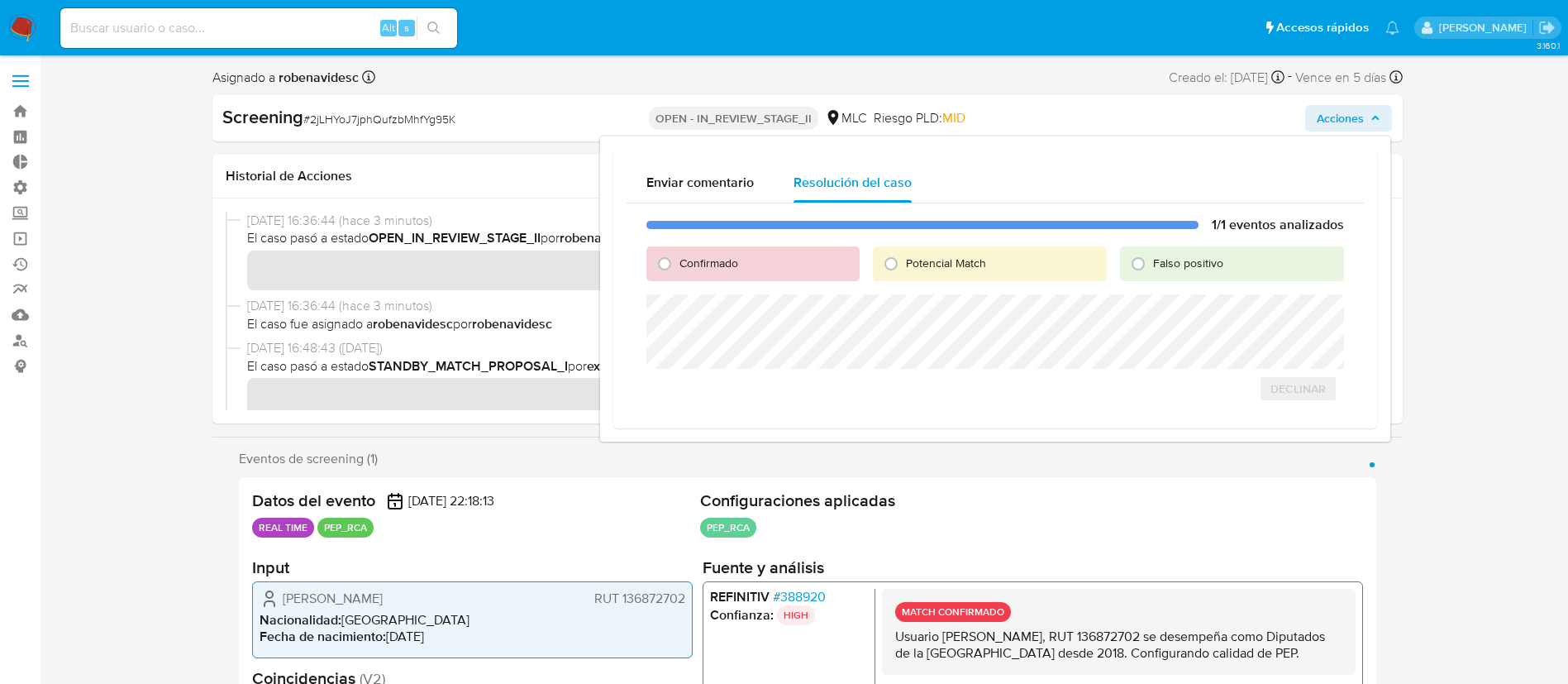
click at [687, 273] on div "Confirmado" at bounding box center [753, 263] width 213 height 35
click at [681, 269] on span "Confirmado" at bounding box center [709, 263] width 58 height 17
click at [678, 269] on input "Confirmado" at bounding box center [664, 263] width 26 height 26
radio input "true"
click at [1268, 411] on span "Cerrar Caso" at bounding box center [1287, 406] width 80 height 23
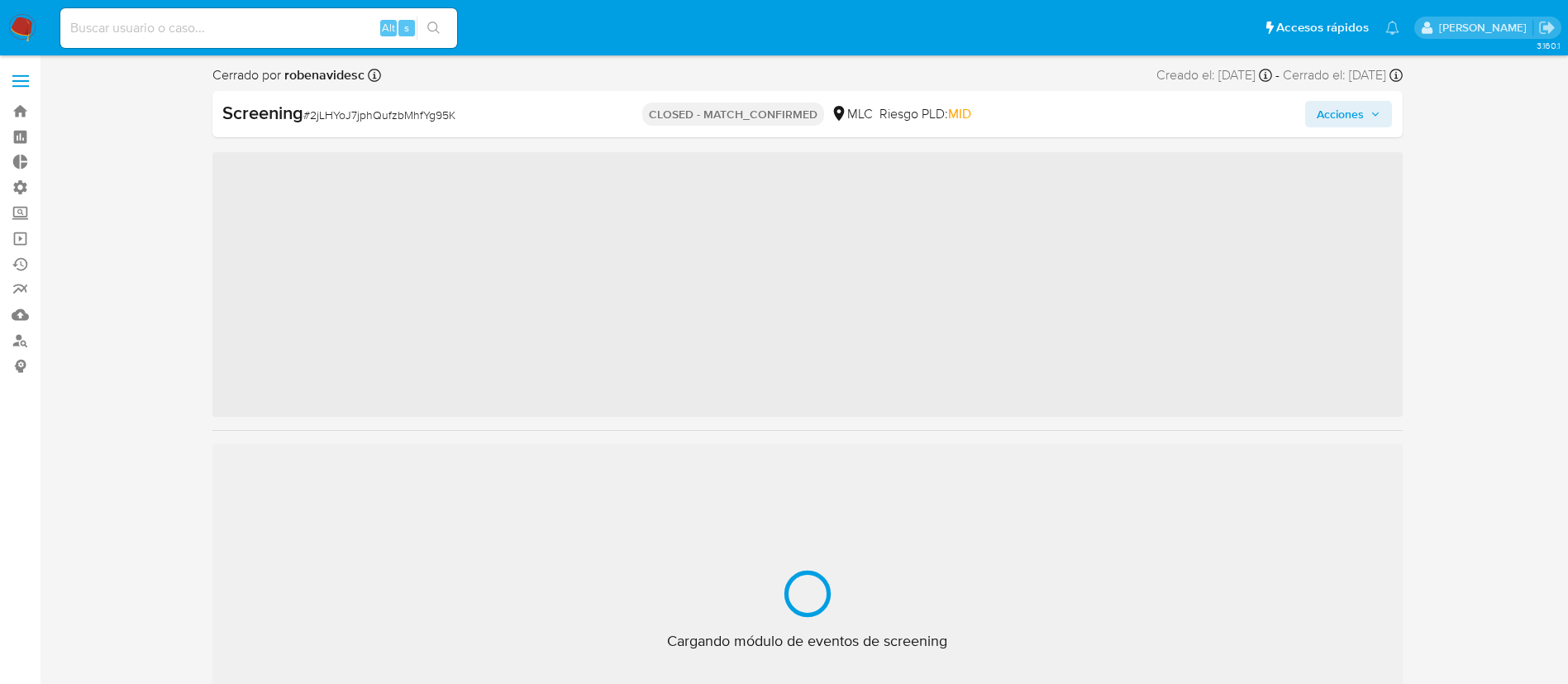
scroll to position [778, 0]
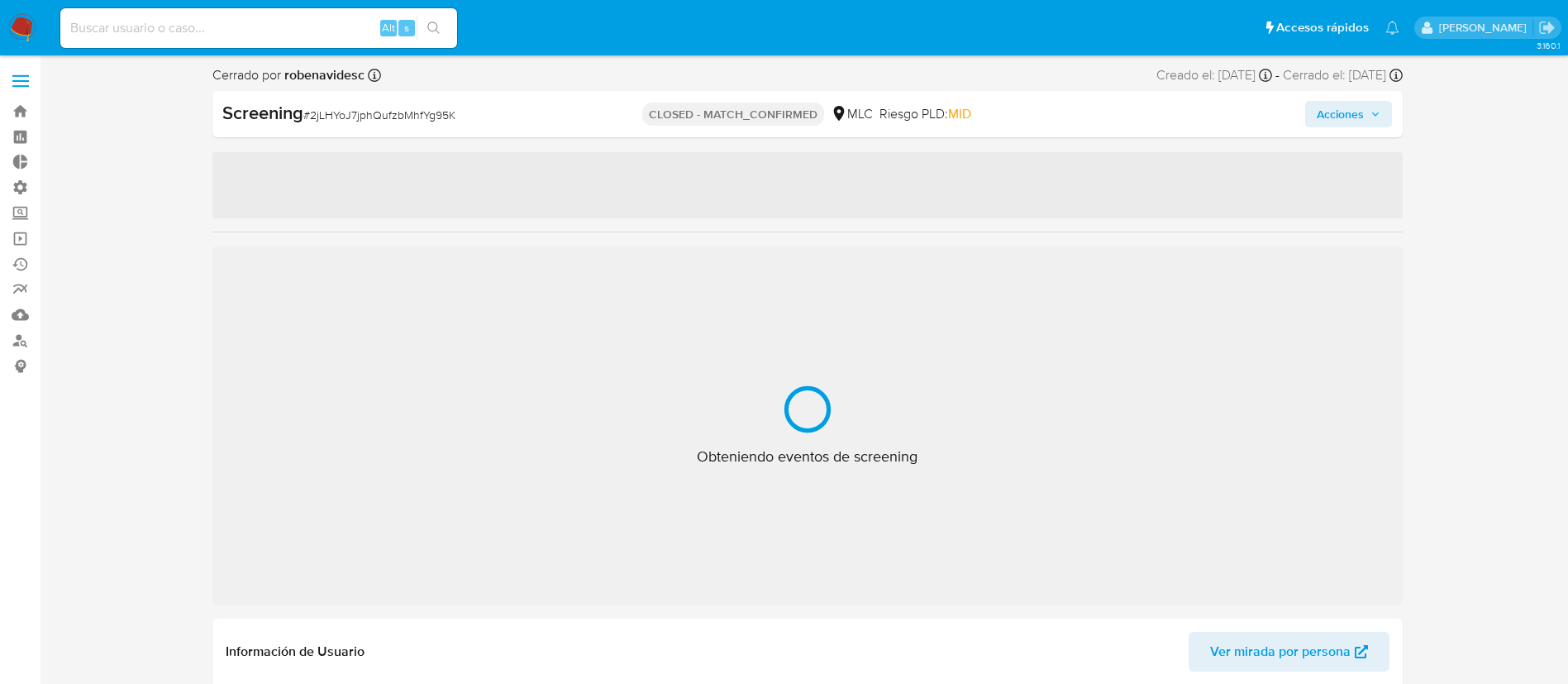
select select "10"
